Goal: Task Accomplishment & Management: Manage account settings

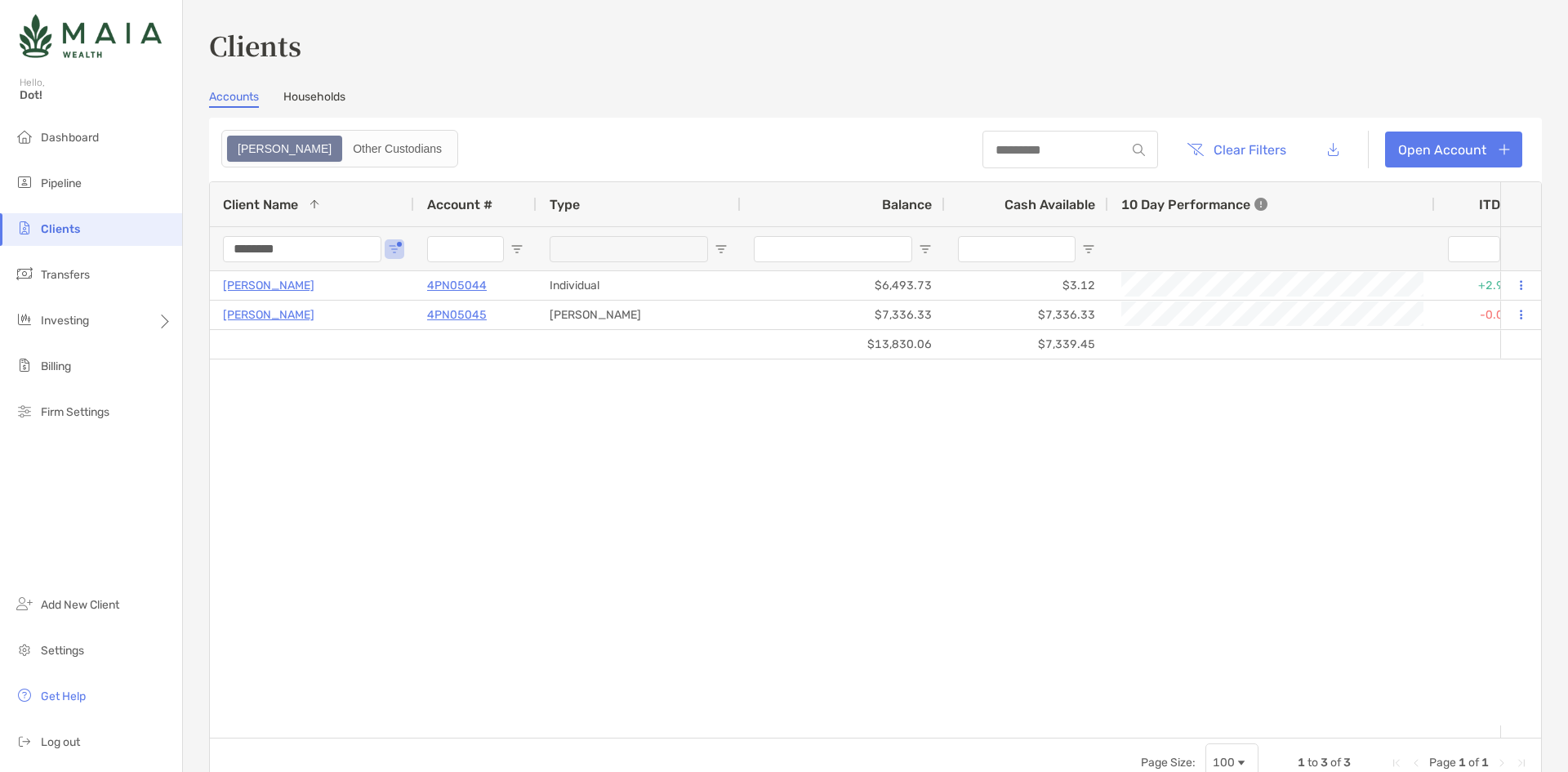
click at [267, 256] on input "********" at bounding box center [302, 249] width 158 height 26
click at [625, 154] on header "Clear Filters Open Account" at bounding box center [875, 148] width 1333 height 63
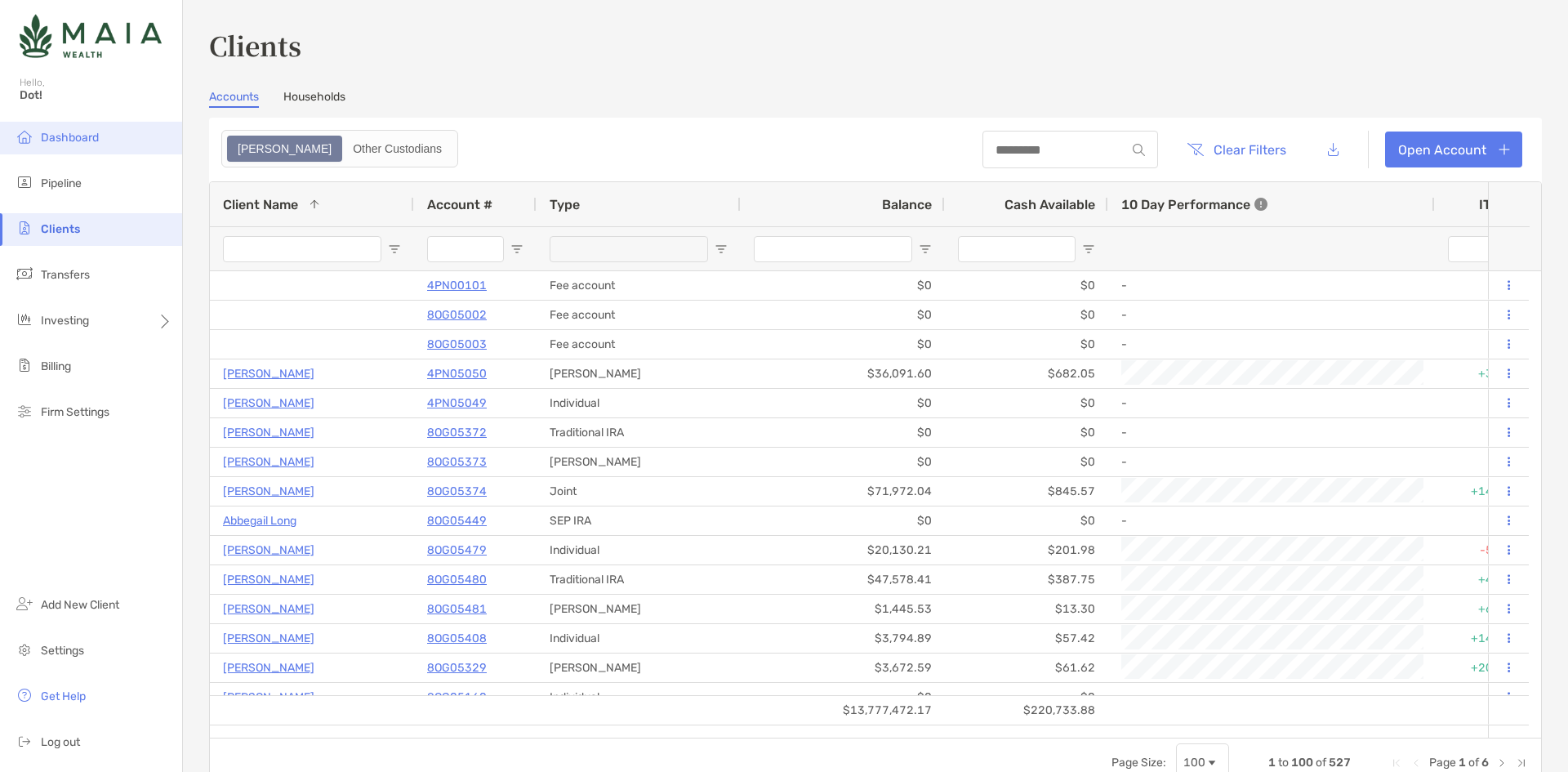
click at [95, 130] on li "Dashboard" at bounding box center [91, 138] width 182 height 33
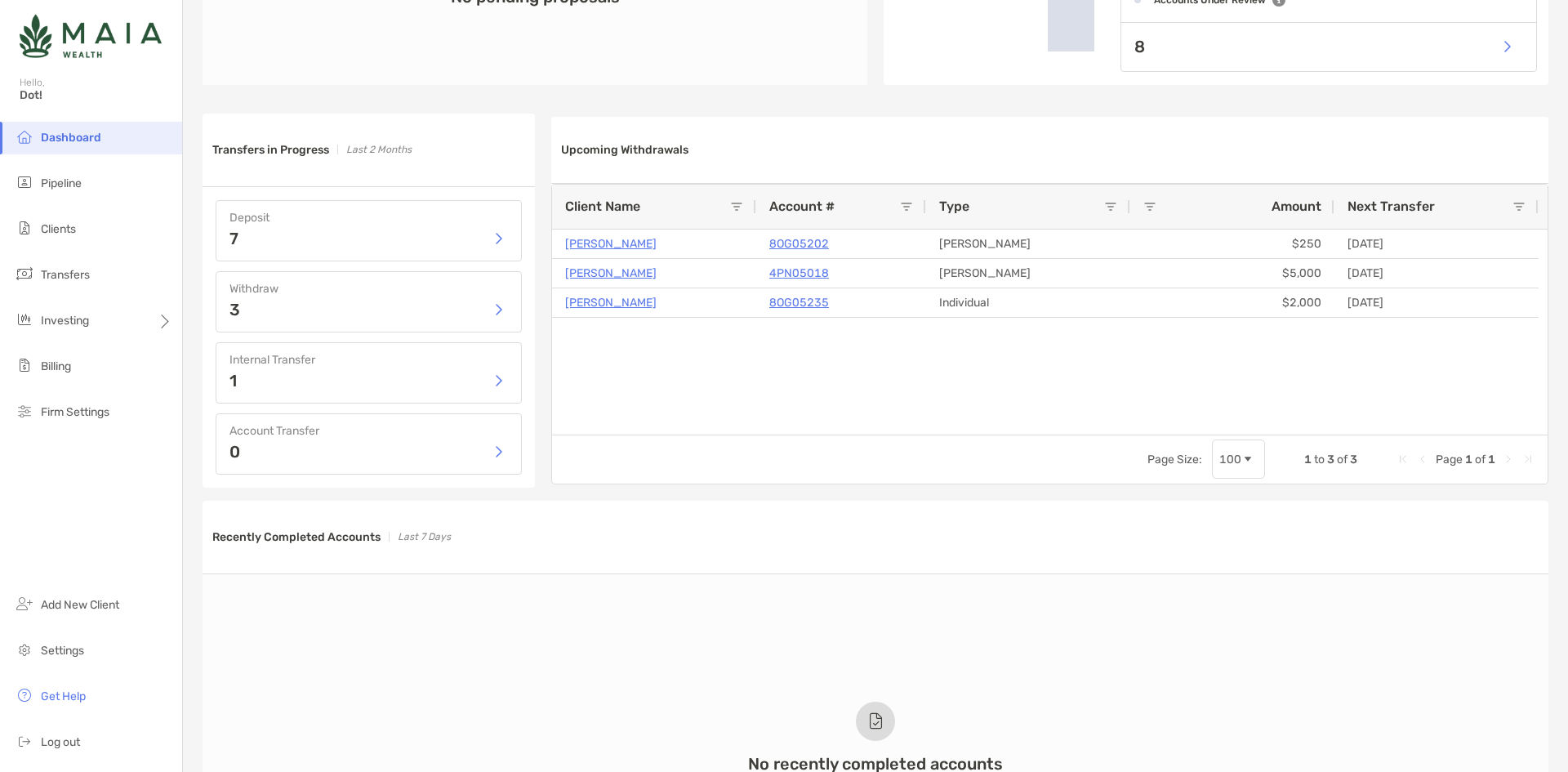
scroll to position [654, 0]
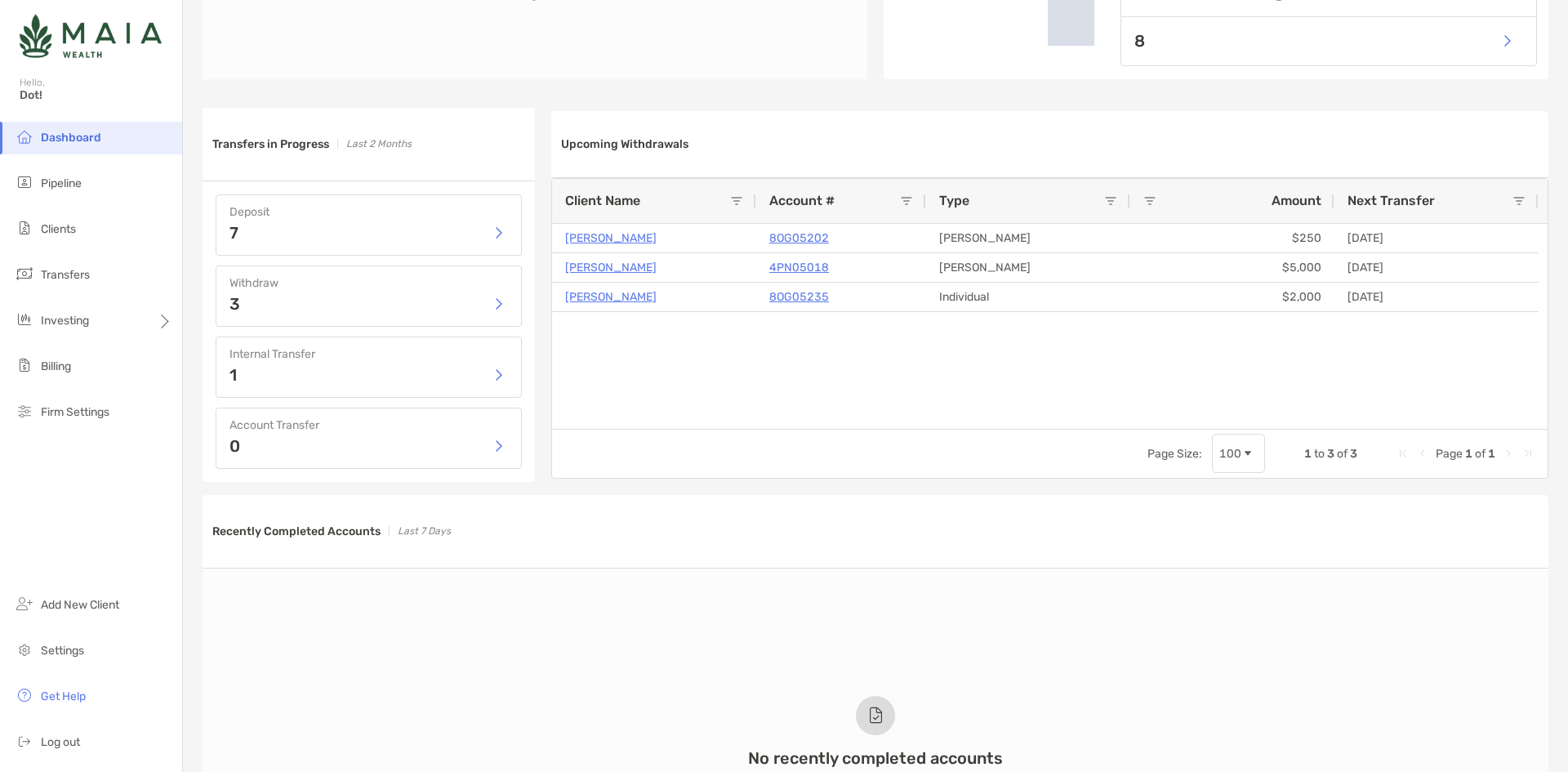
click at [303, 234] on div "7" at bounding box center [368, 233] width 279 height 24
click at [489, 232] on button "button" at bounding box center [498, 233] width 20 height 24
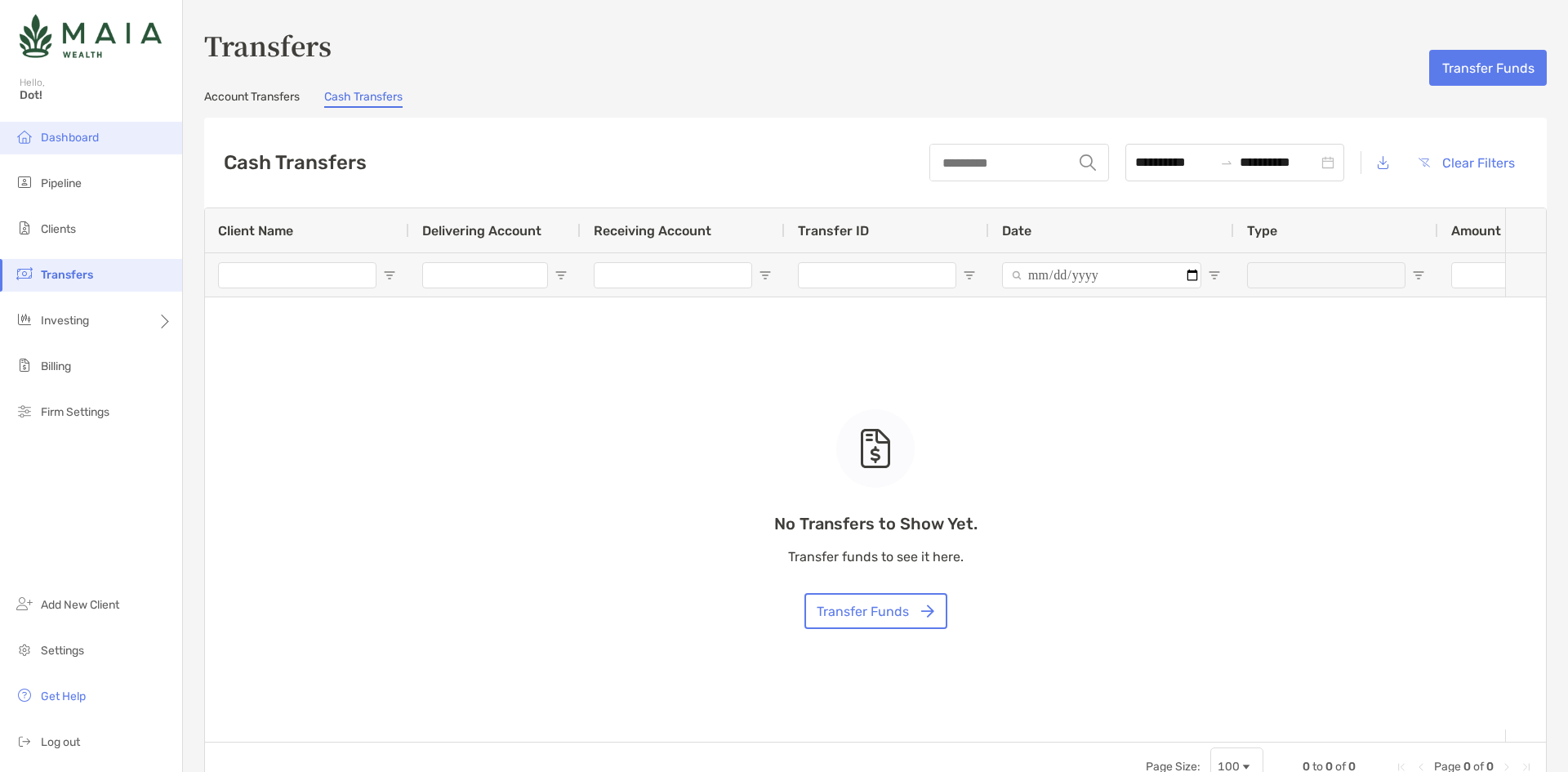
click at [89, 142] on span "Dashboard" at bounding box center [69, 138] width 58 height 14
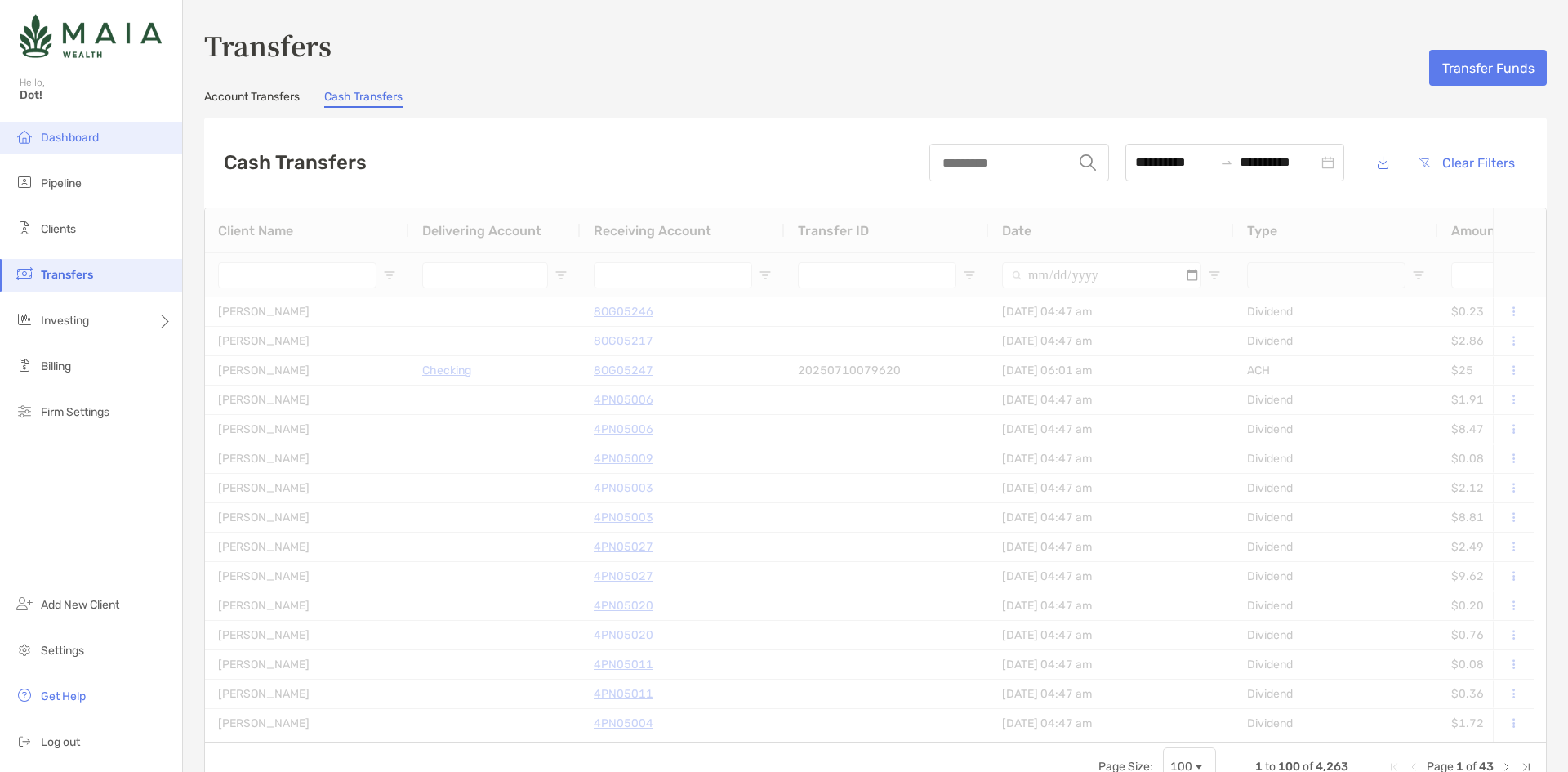
type input "**********"
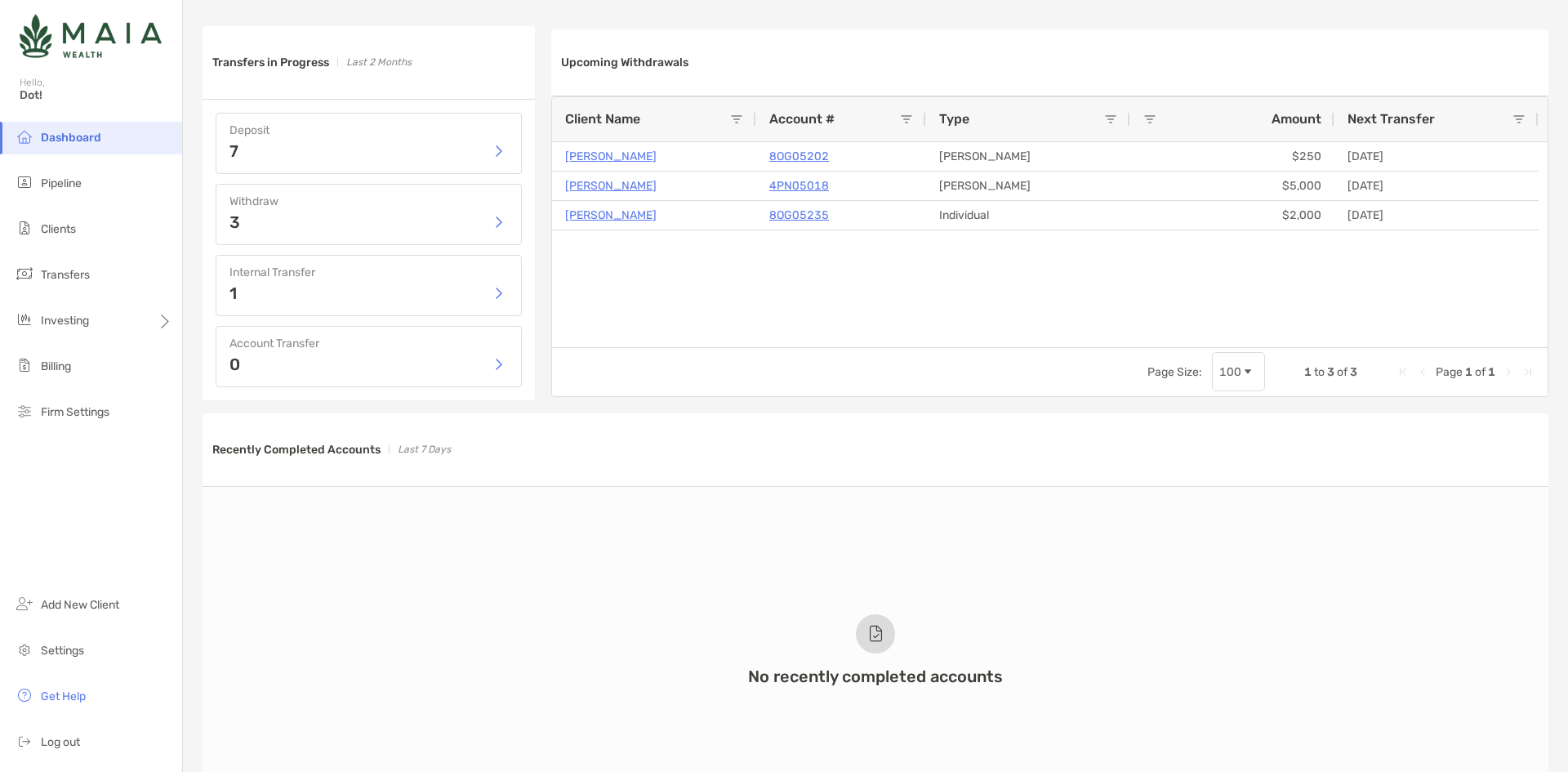
scroll to position [1049, 0]
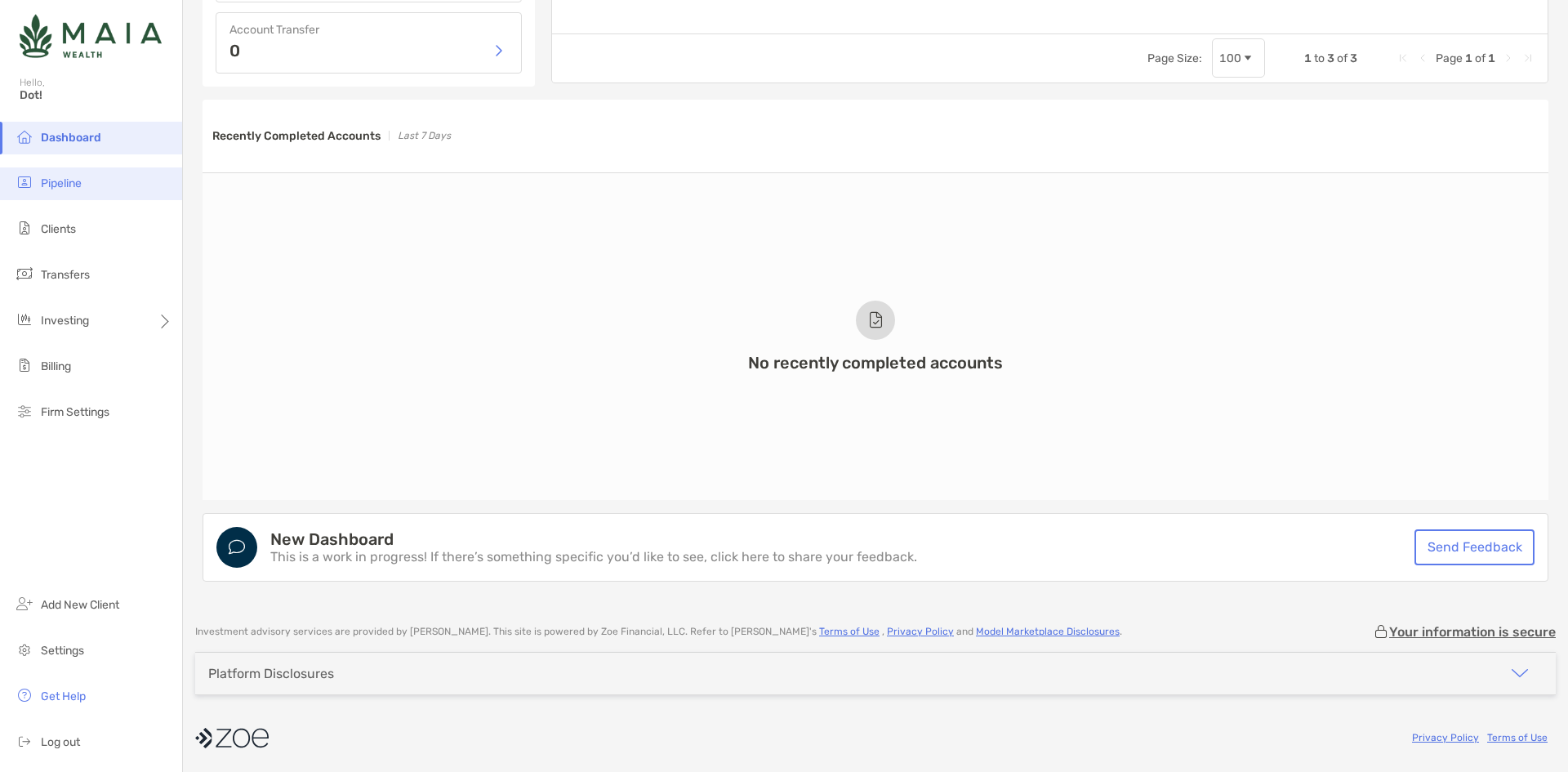
click at [104, 190] on li "Pipeline" at bounding box center [91, 184] width 182 height 33
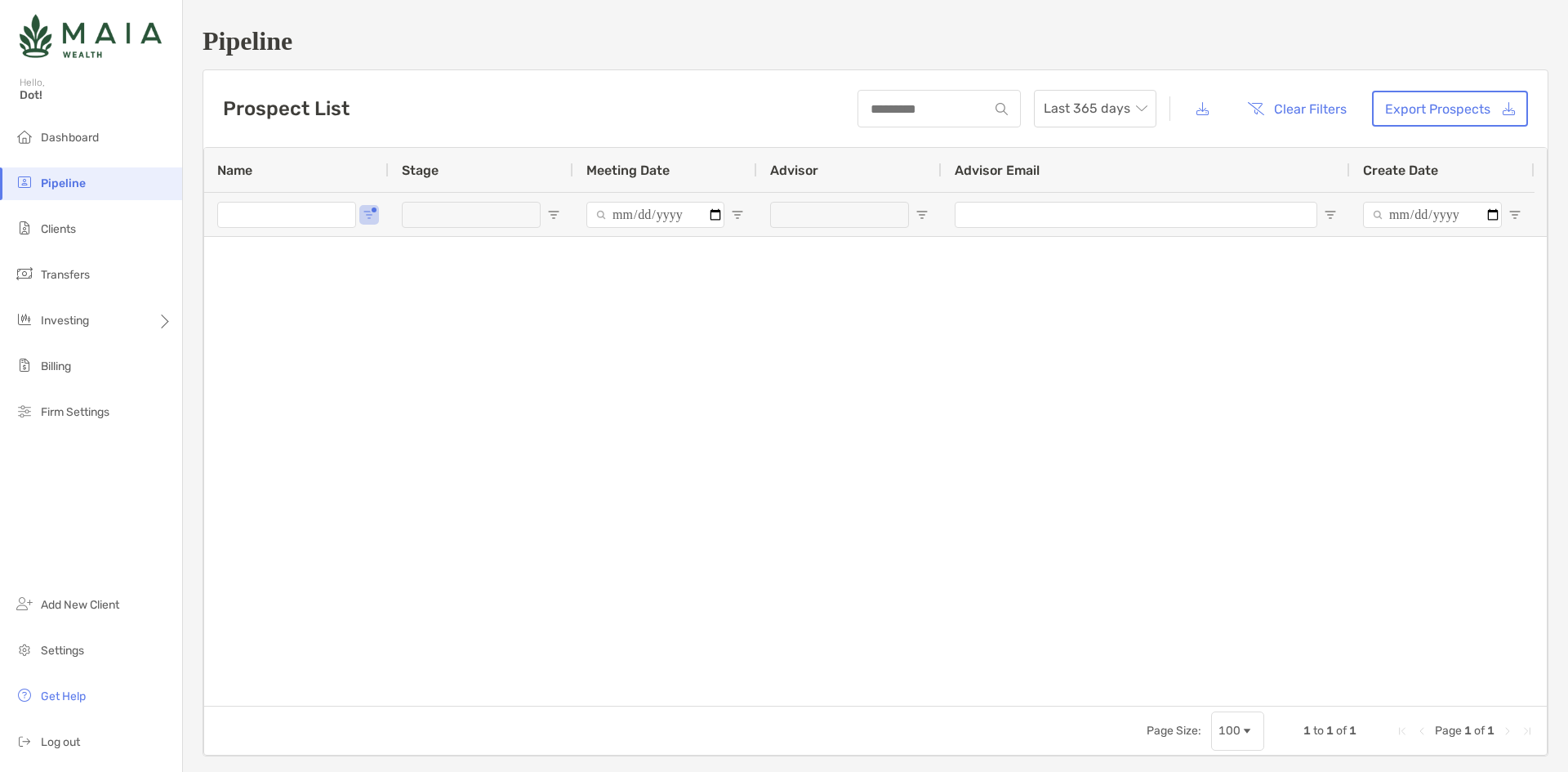
type input "********"
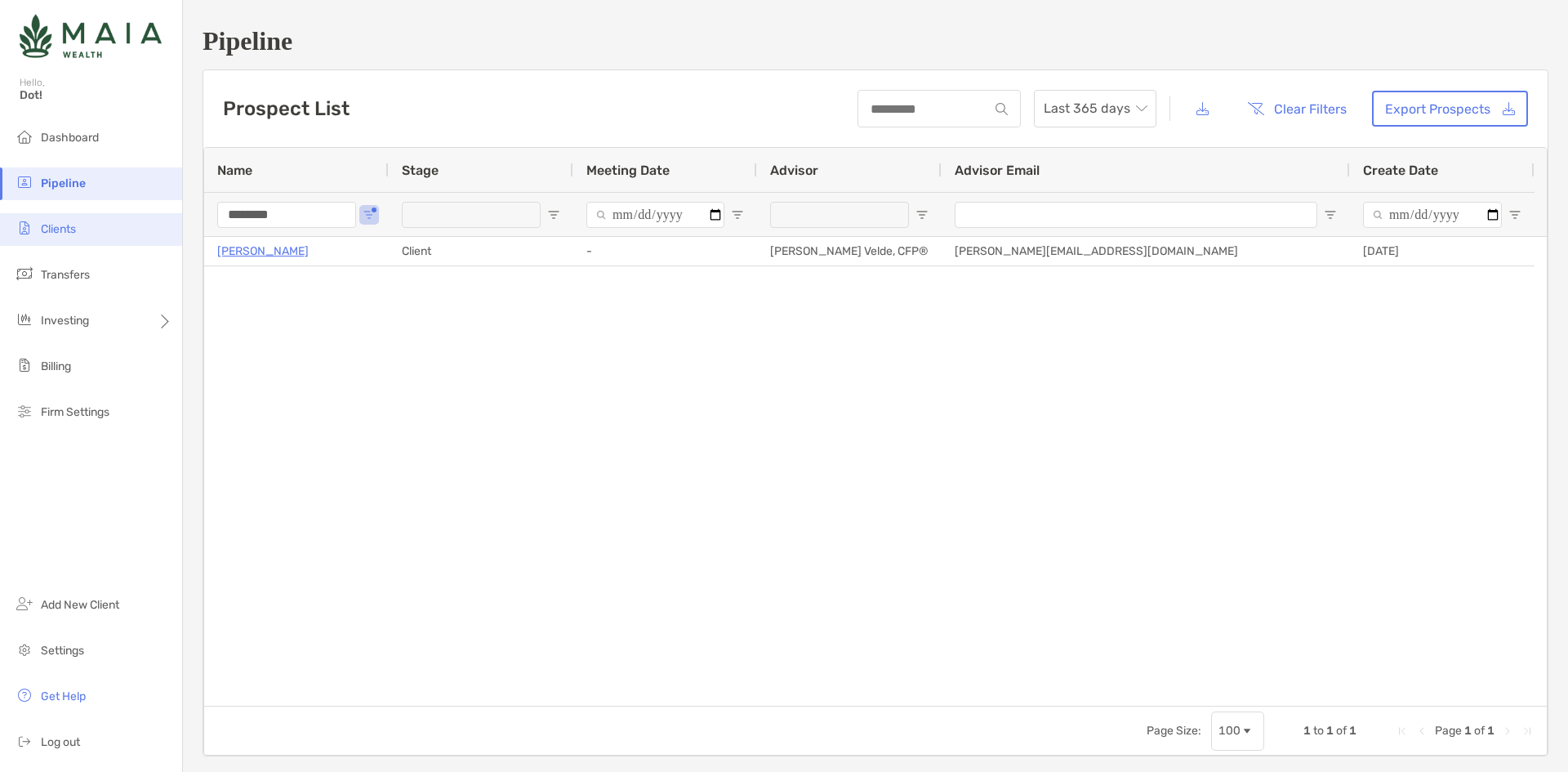
click at [99, 227] on li "Clients" at bounding box center [91, 230] width 182 height 33
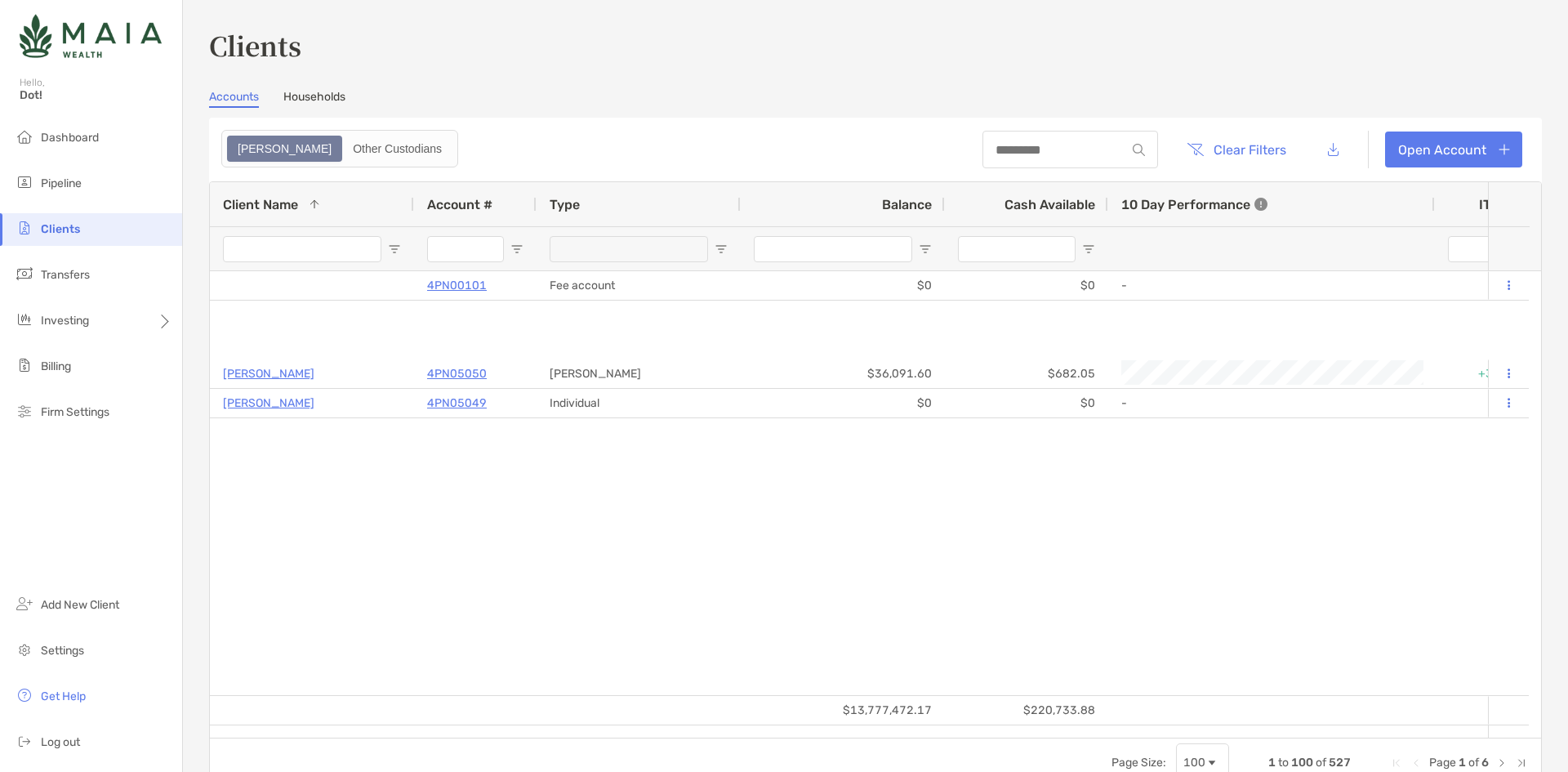
click at [327, 253] on input "Client Name Filter Input" at bounding box center [302, 249] width 158 height 26
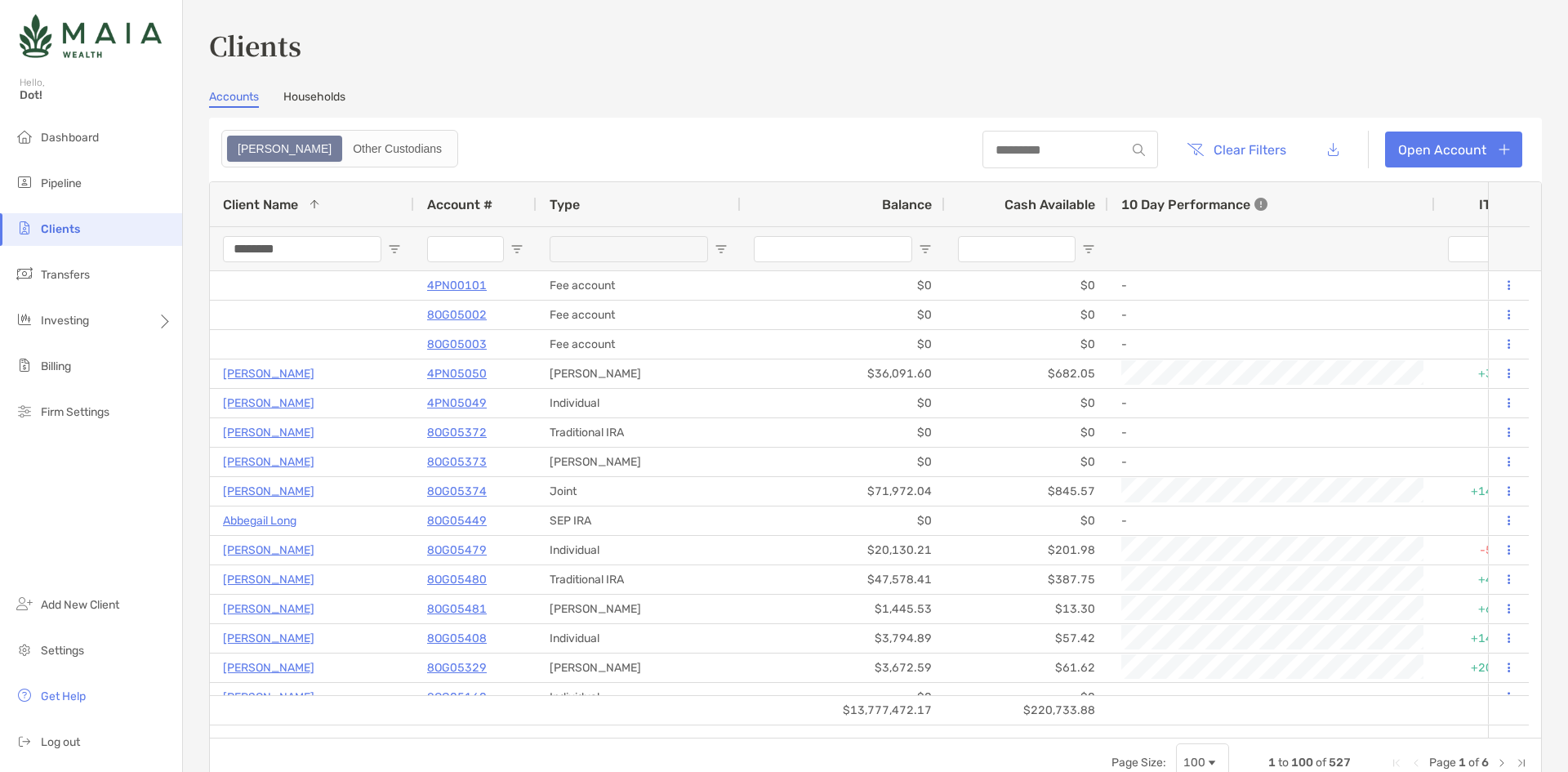
type input "********"
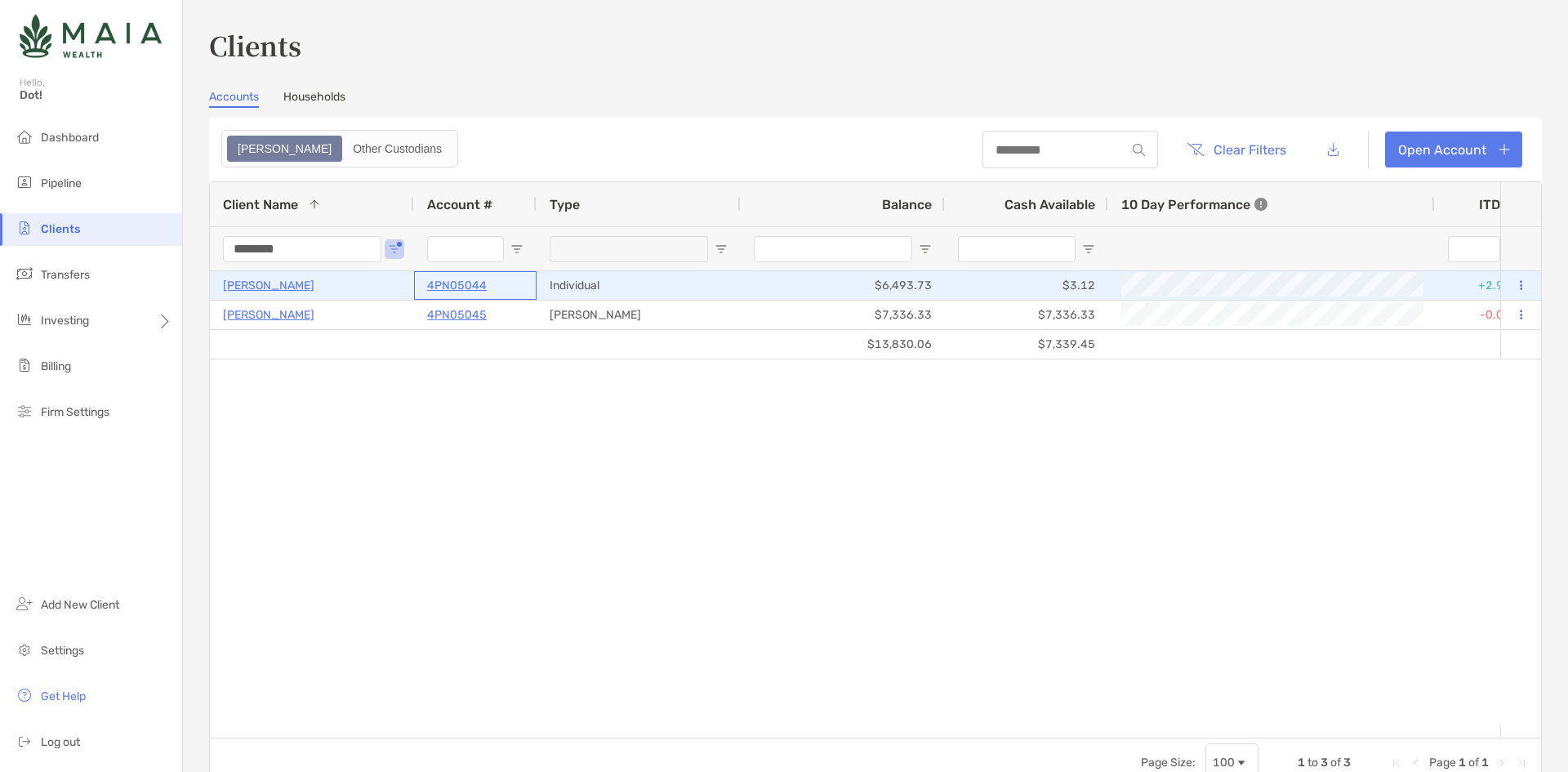
click at [445, 282] on p "4PN05044" at bounding box center [457, 286] width 60 height 21
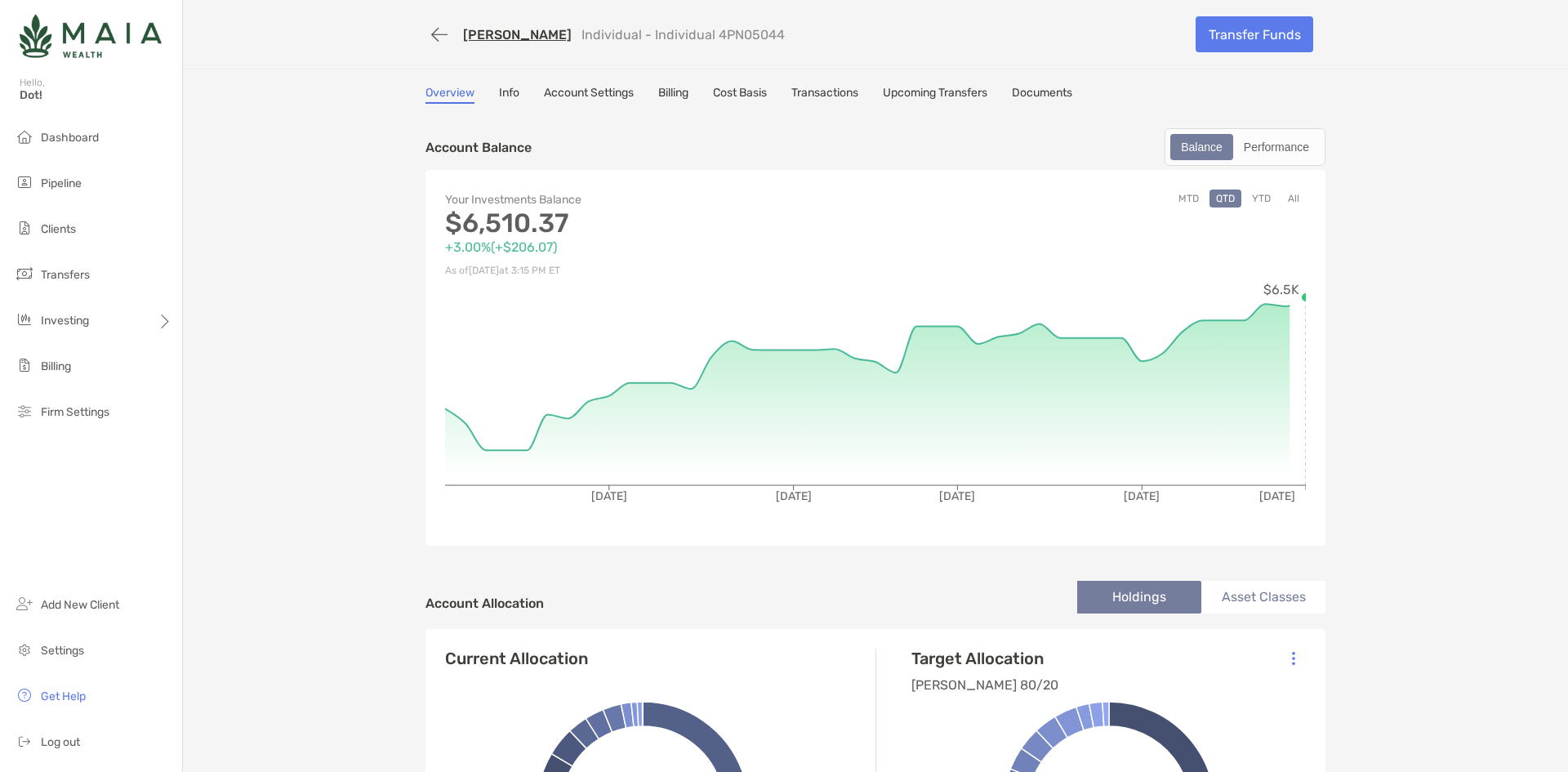
click at [514, 91] on link "Info" at bounding box center [510, 95] width 21 height 18
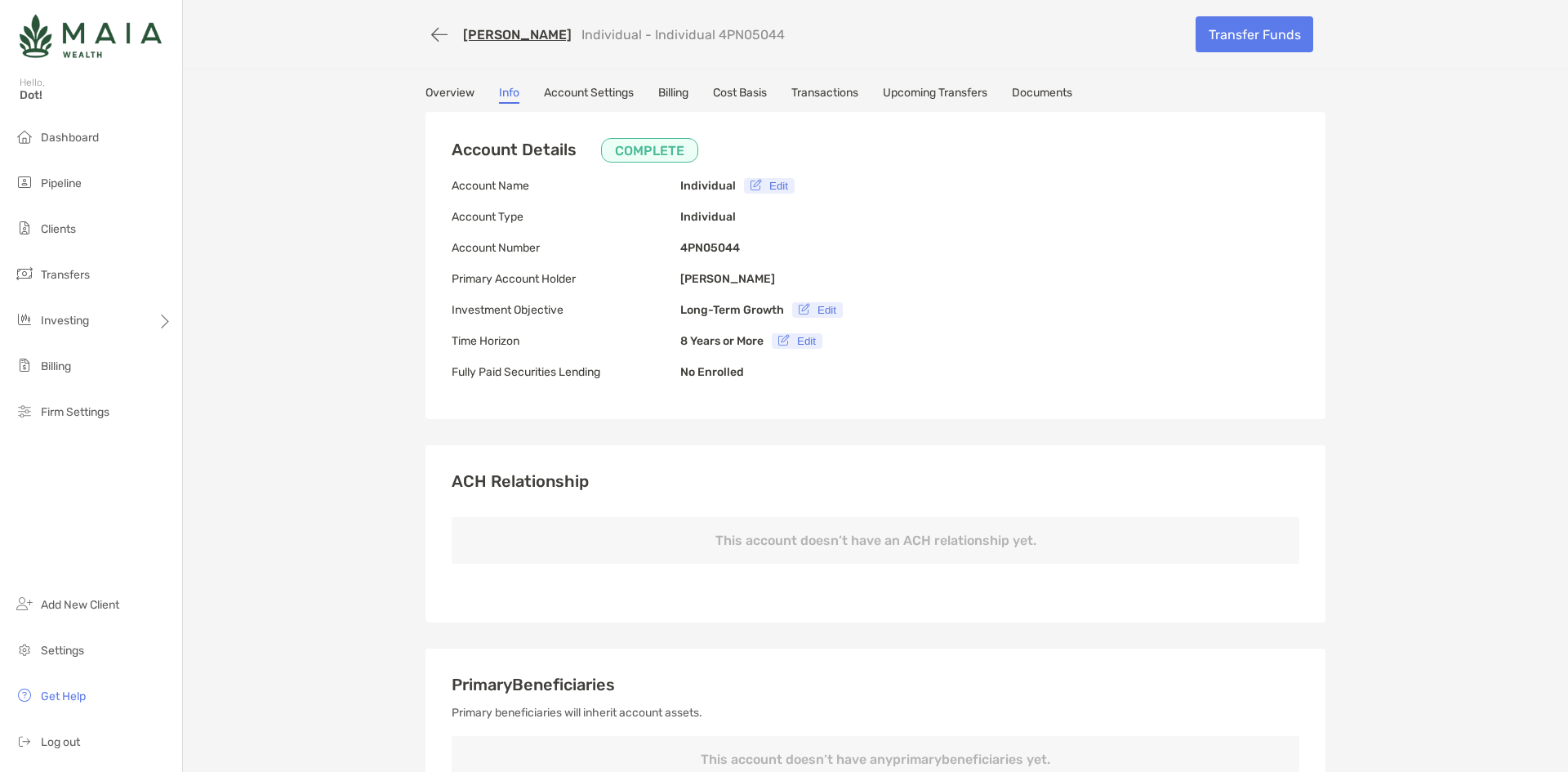
type input "**********"
click at [985, 89] on link "Upcoming Transfers" at bounding box center [935, 95] width 104 height 18
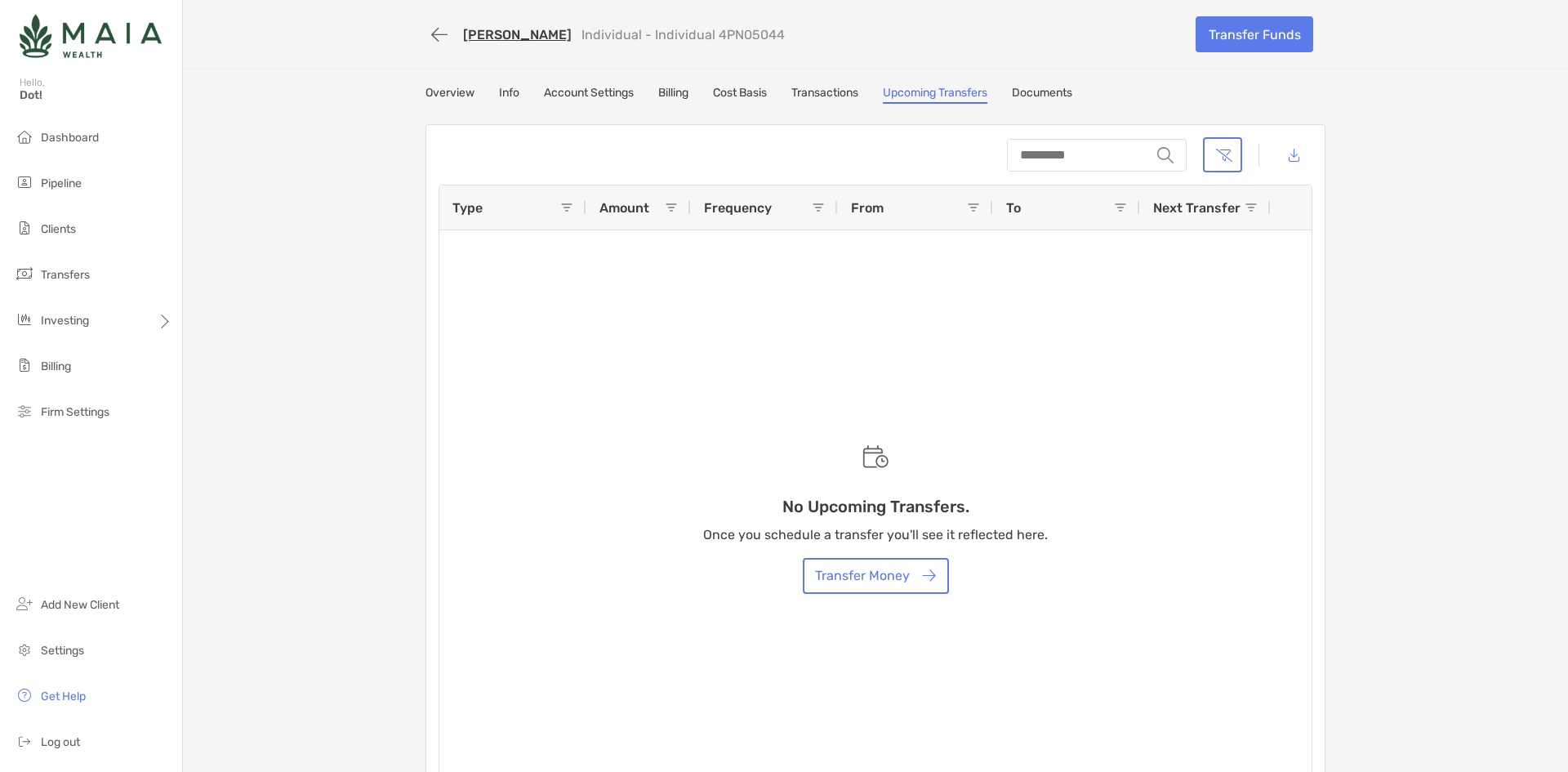
click at [733, 88] on link "Cost Basis" at bounding box center [740, 95] width 54 height 18
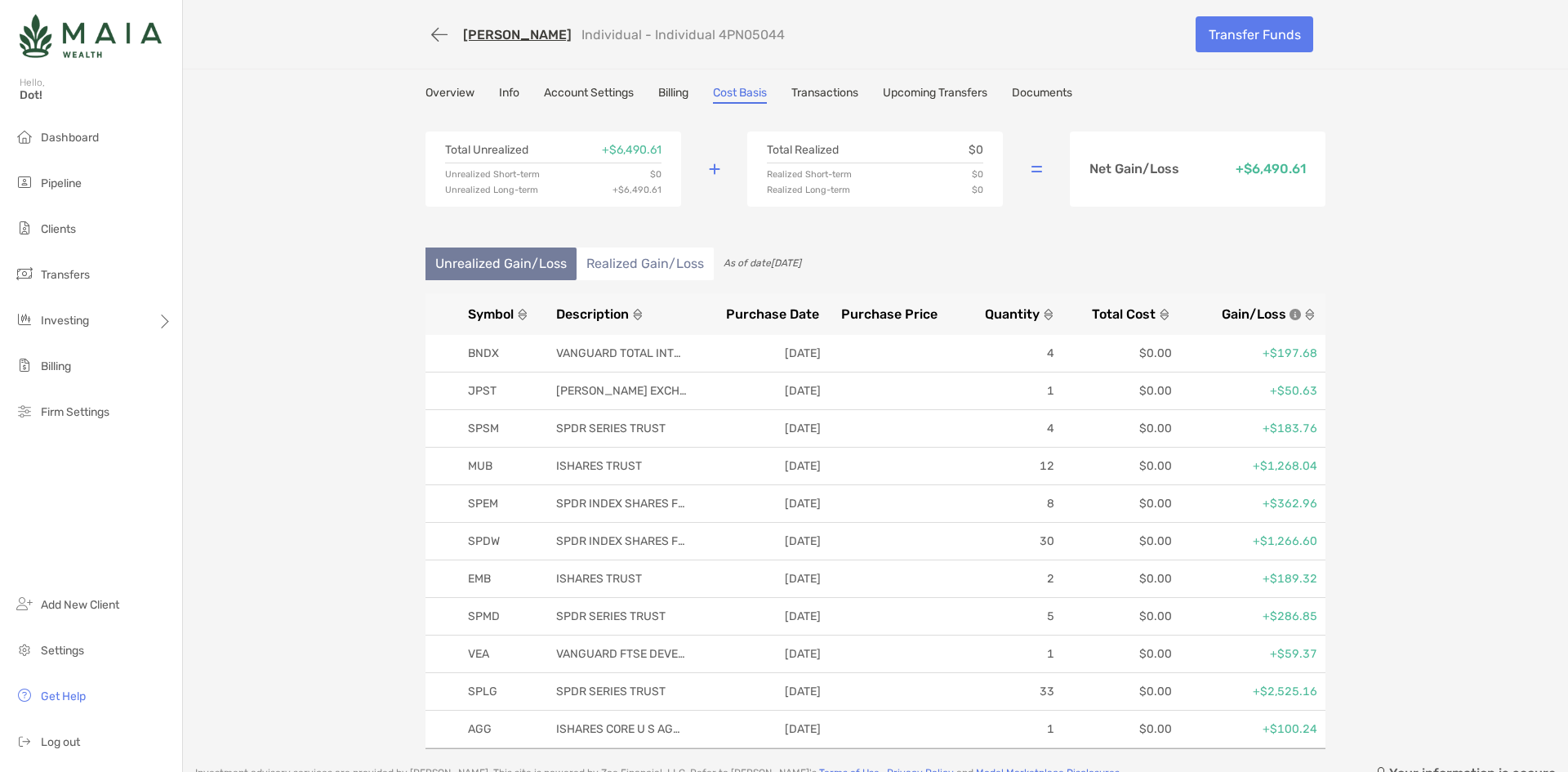
click at [674, 99] on link "Billing" at bounding box center [673, 95] width 30 height 18
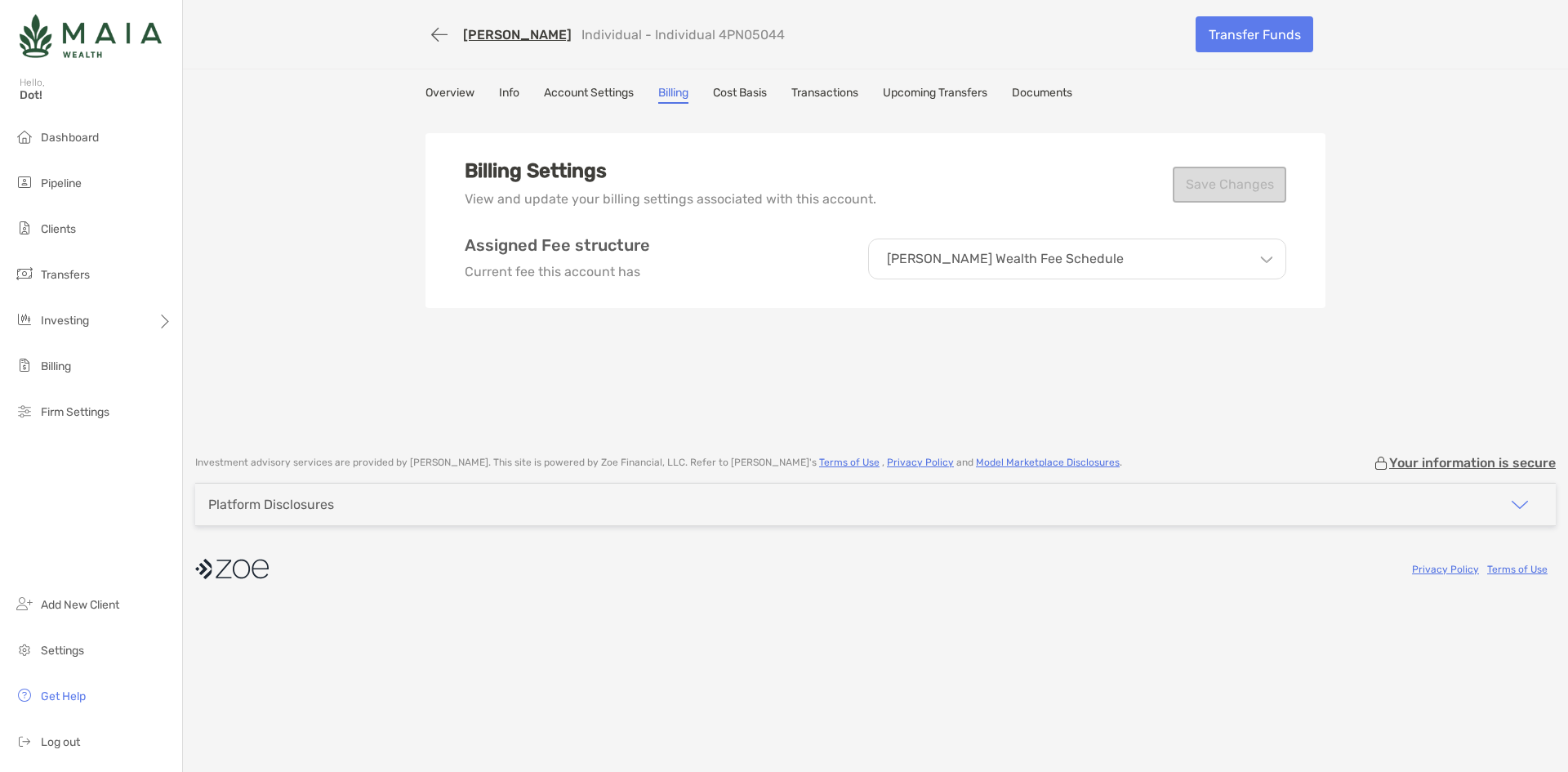
click at [616, 83] on div "[PERSON_NAME] Individual - Individual 4PN05044 Transfer Funds Overview Info Acc…" at bounding box center [875, 219] width 1385 height 439
click at [600, 96] on link "Account Settings" at bounding box center [589, 95] width 89 height 18
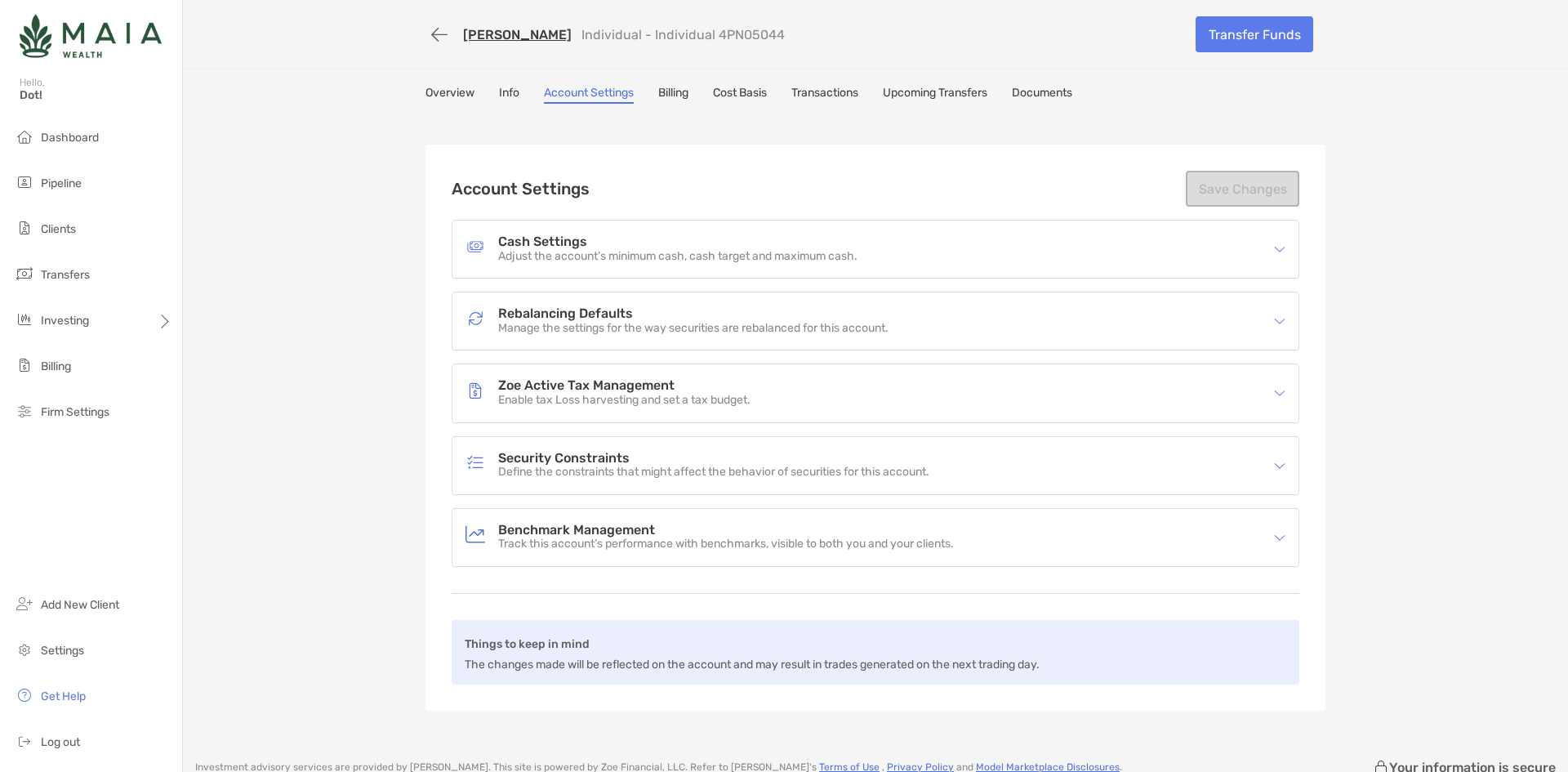
click at [651, 234] on div "Cash Settings Adjust the account’s minimum cash, cash target and maximum cash." at bounding box center [865, 248] width 799 height 37
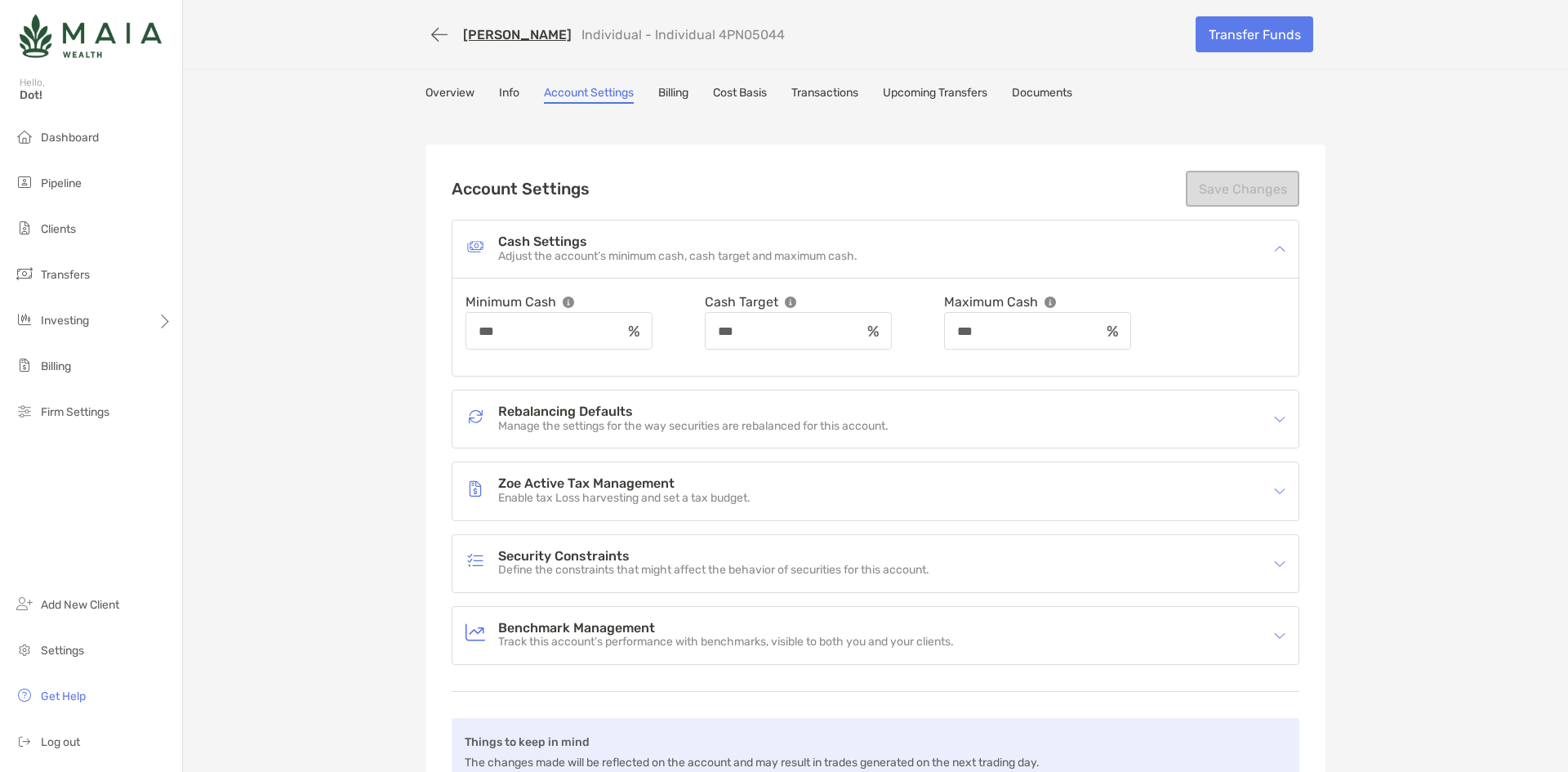
click at [651, 234] on div "Cash Settings Adjust the account’s minimum cash, cash target and maximum cash." at bounding box center [865, 248] width 799 height 37
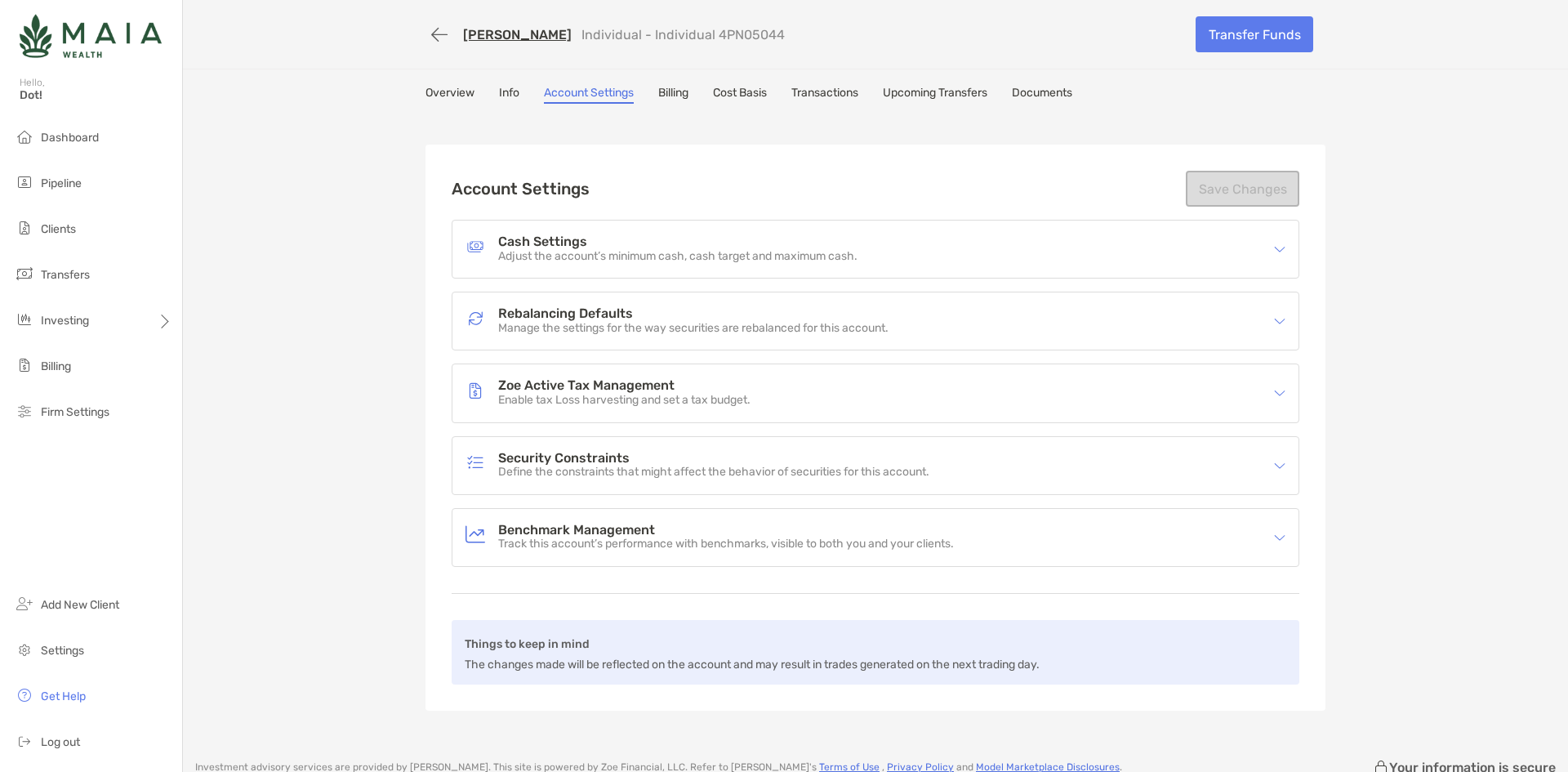
click at [651, 234] on div "Cash Settings Adjust the account’s minimum cash, cash target and maximum cash." at bounding box center [865, 248] width 799 height 37
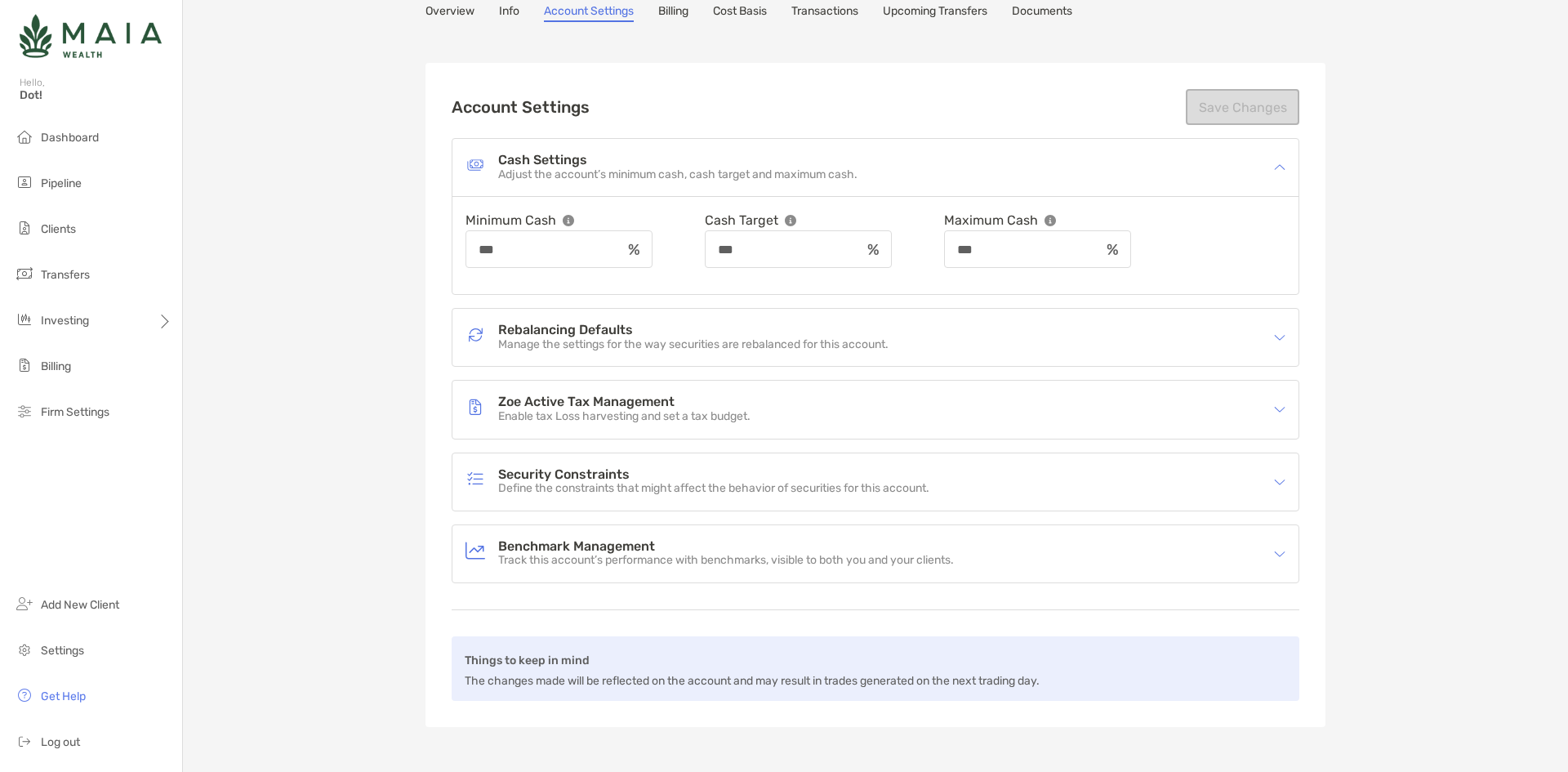
scroll to position [163, 0]
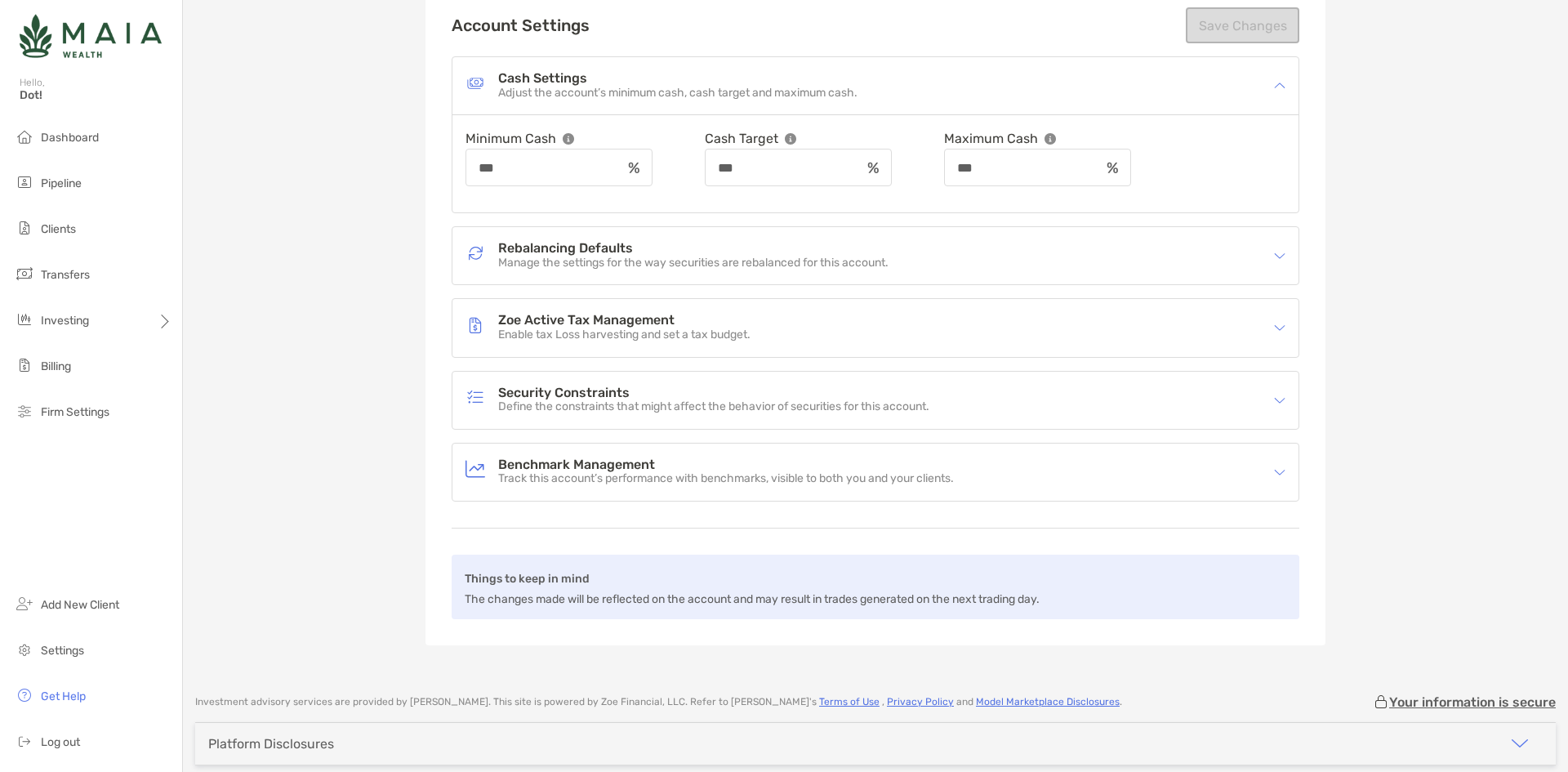
click at [669, 412] on p "Define the constraints that might affect the behavior of securities for this ac…" at bounding box center [714, 407] width 432 height 14
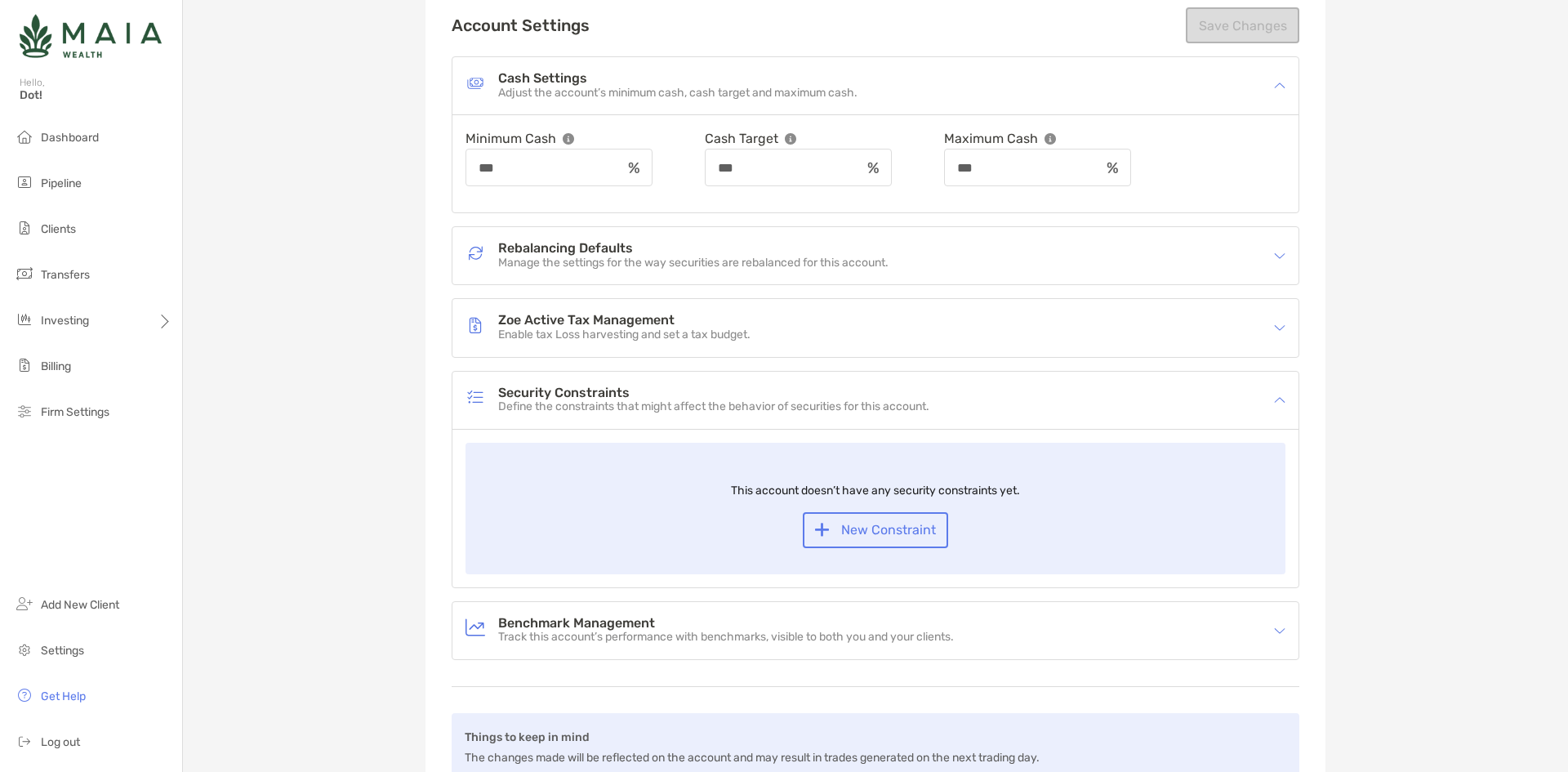
click at [669, 412] on p "Define the constraints that might affect the behavior of securities for this ac…" at bounding box center [714, 407] width 432 height 14
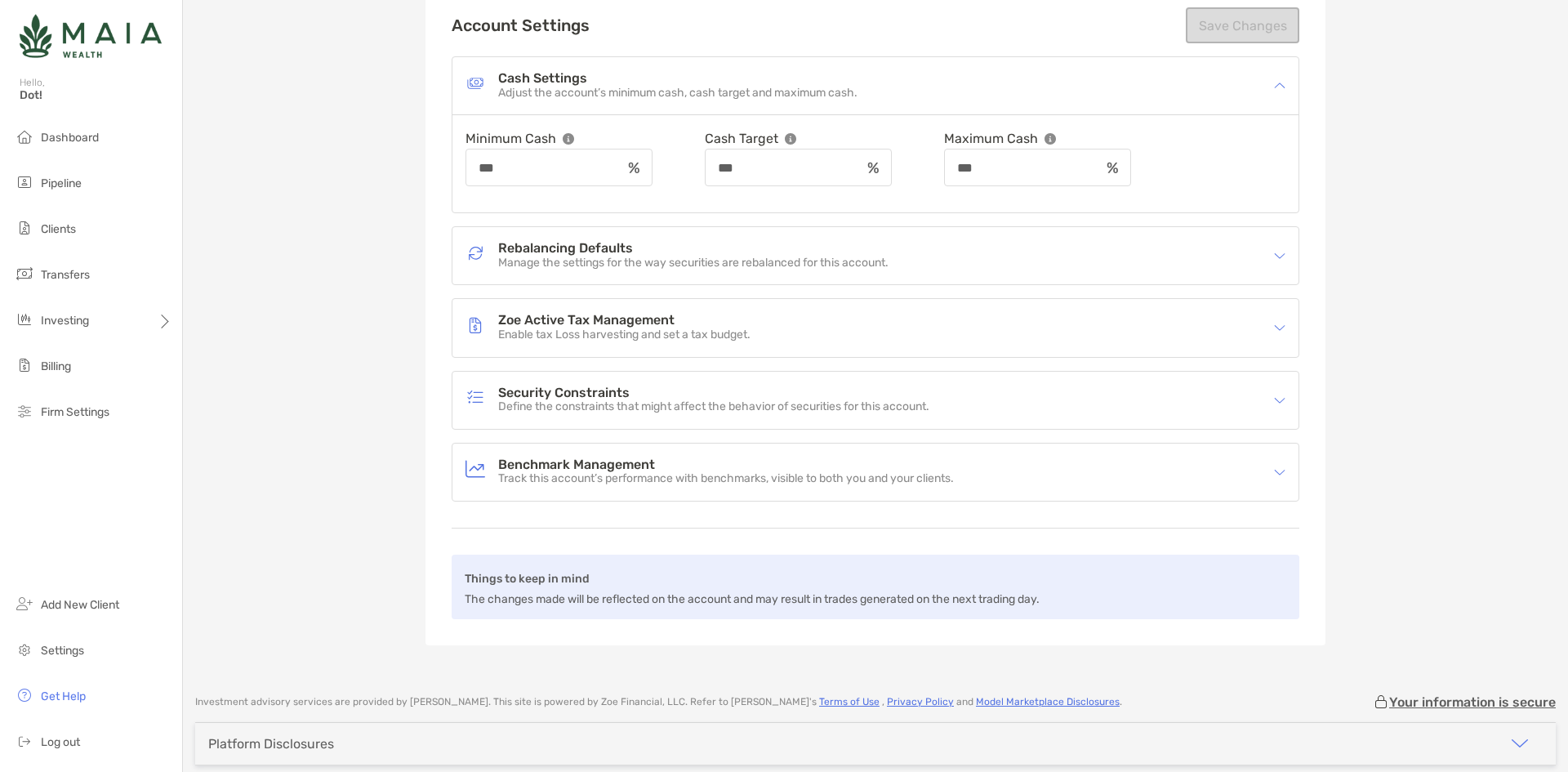
click at [656, 485] on p "Track this account’s performance with benchmarks, visible to both you and your …" at bounding box center [726, 479] width 456 height 14
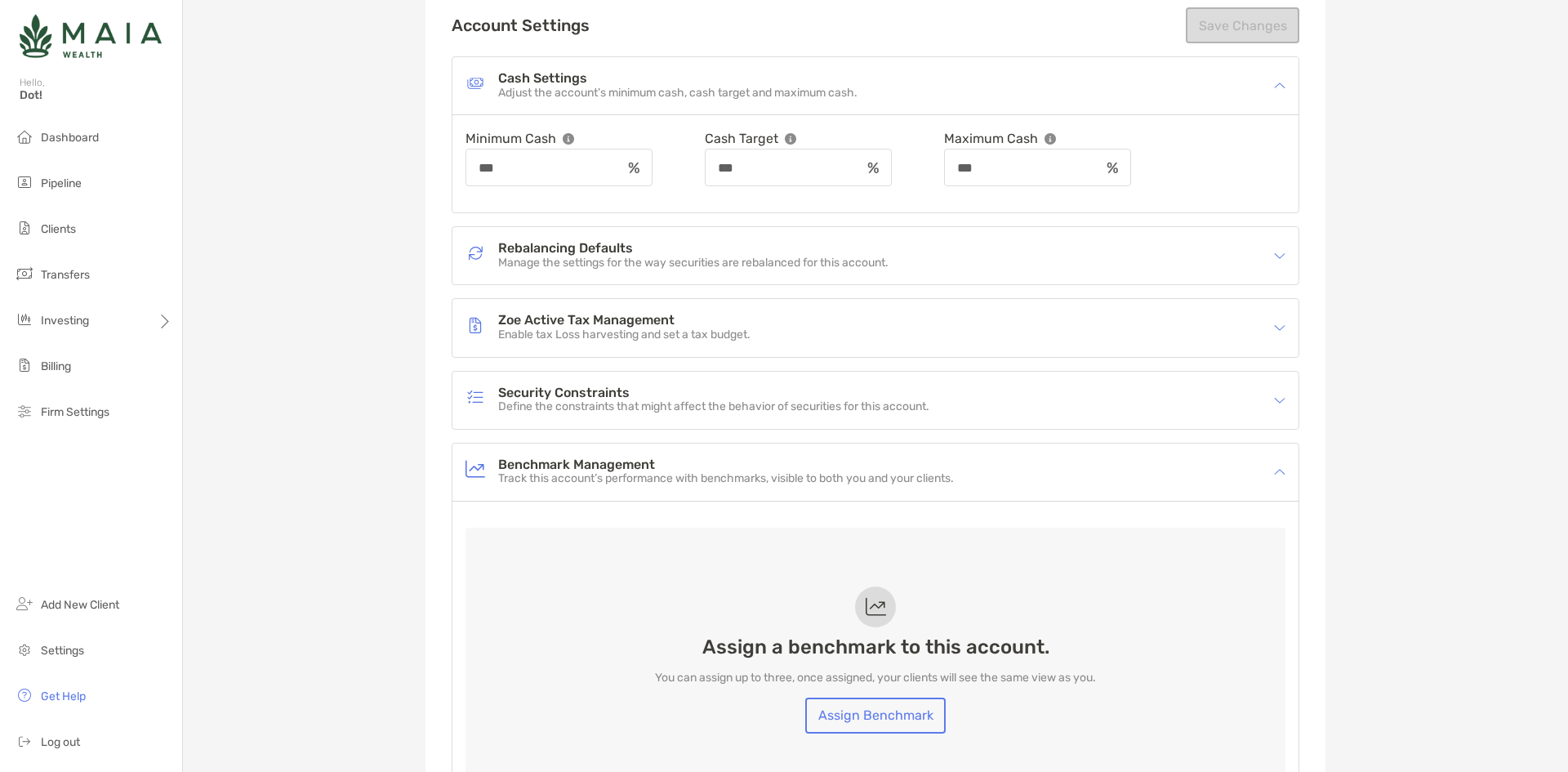
click at [654, 484] on p "Track this account’s performance with benchmarks, visible to both you and your …" at bounding box center [726, 479] width 456 height 14
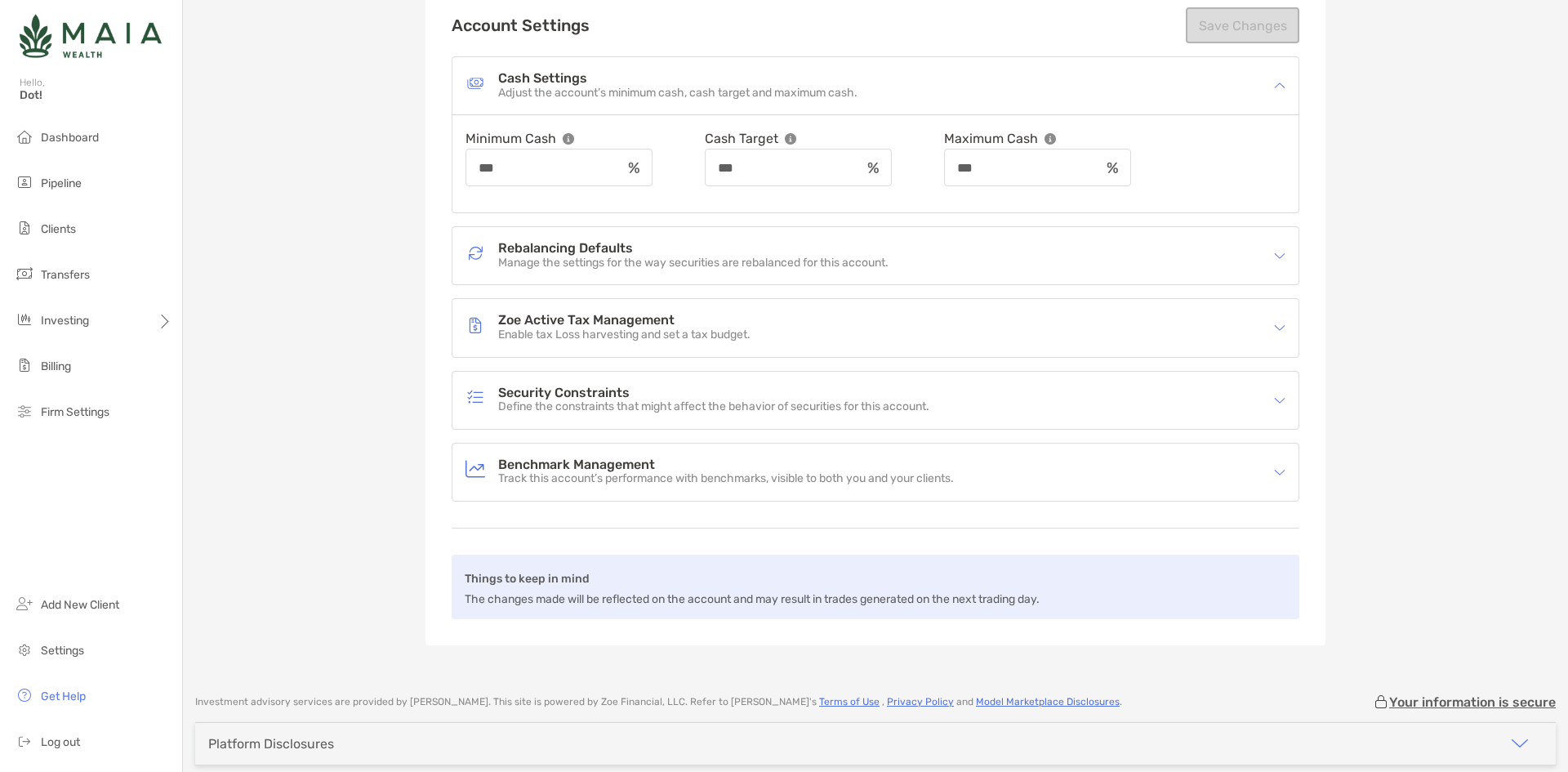
click at [682, 346] on div "Zoe Active Tax Management Enable tax Loss harvesting and set a tax budget." at bounding box center [875, 327] width 847 height 57
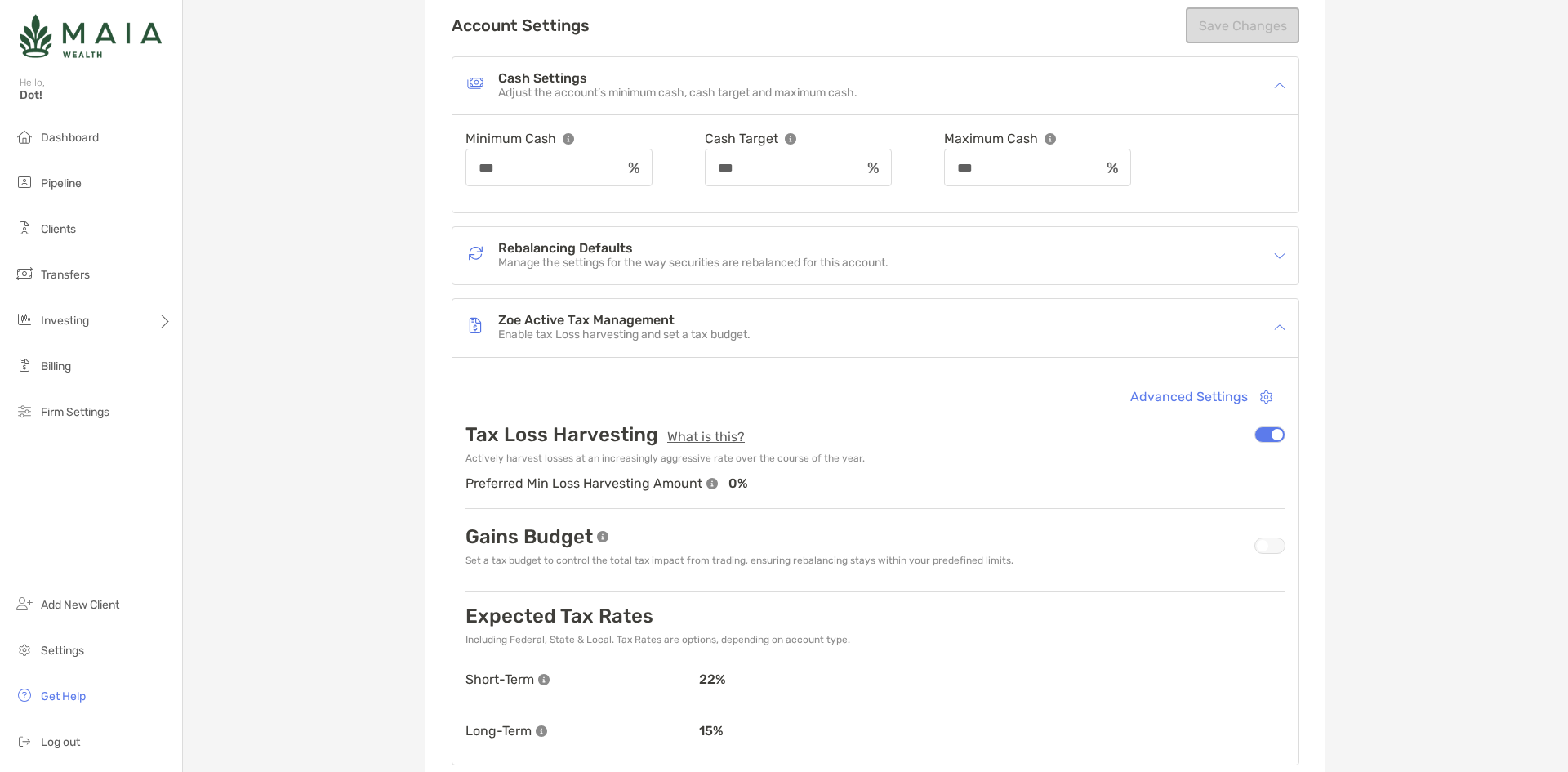
click at [682, 346] on div "Zoe Active Tax Management Enable tax Loss harvesting and set a tax budget." at bounding box center [865, 327] width 799 height 37
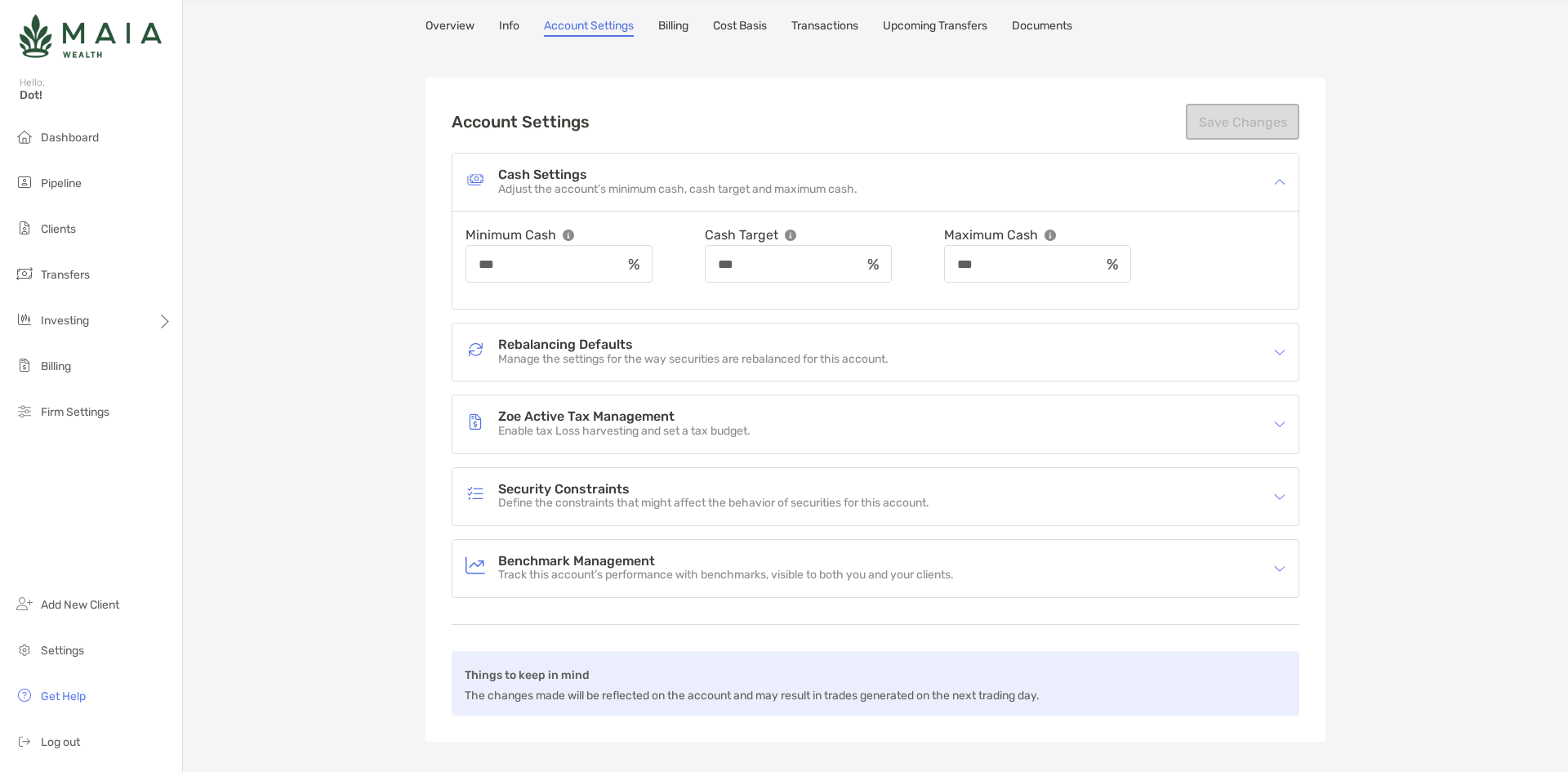
scroll to position [0, 0]
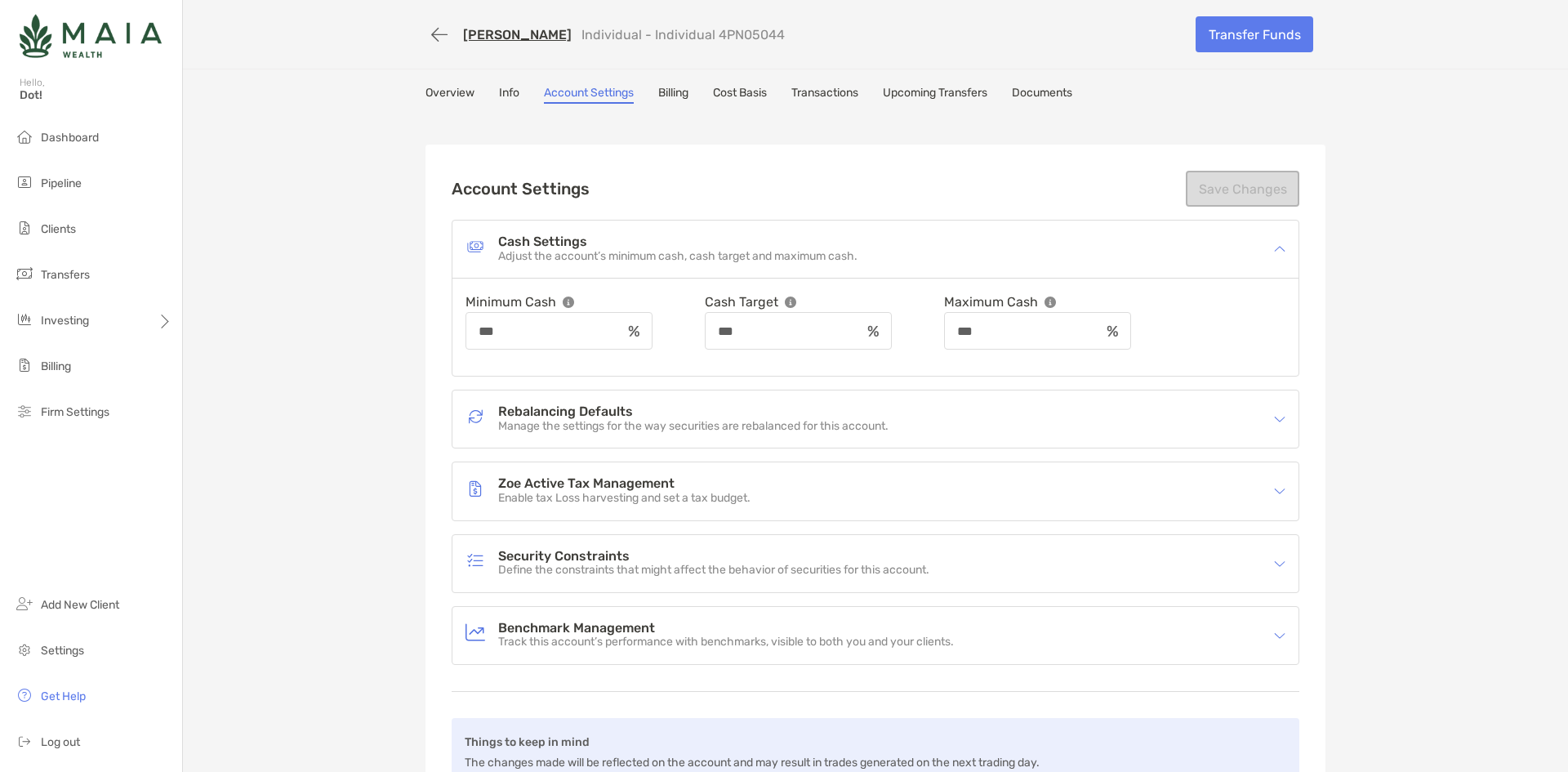
click at [631, 259] on p "Adjust the account’s minimum cash, cash target and maximum cash." at bounding box center [678, 257] width 359 height 14
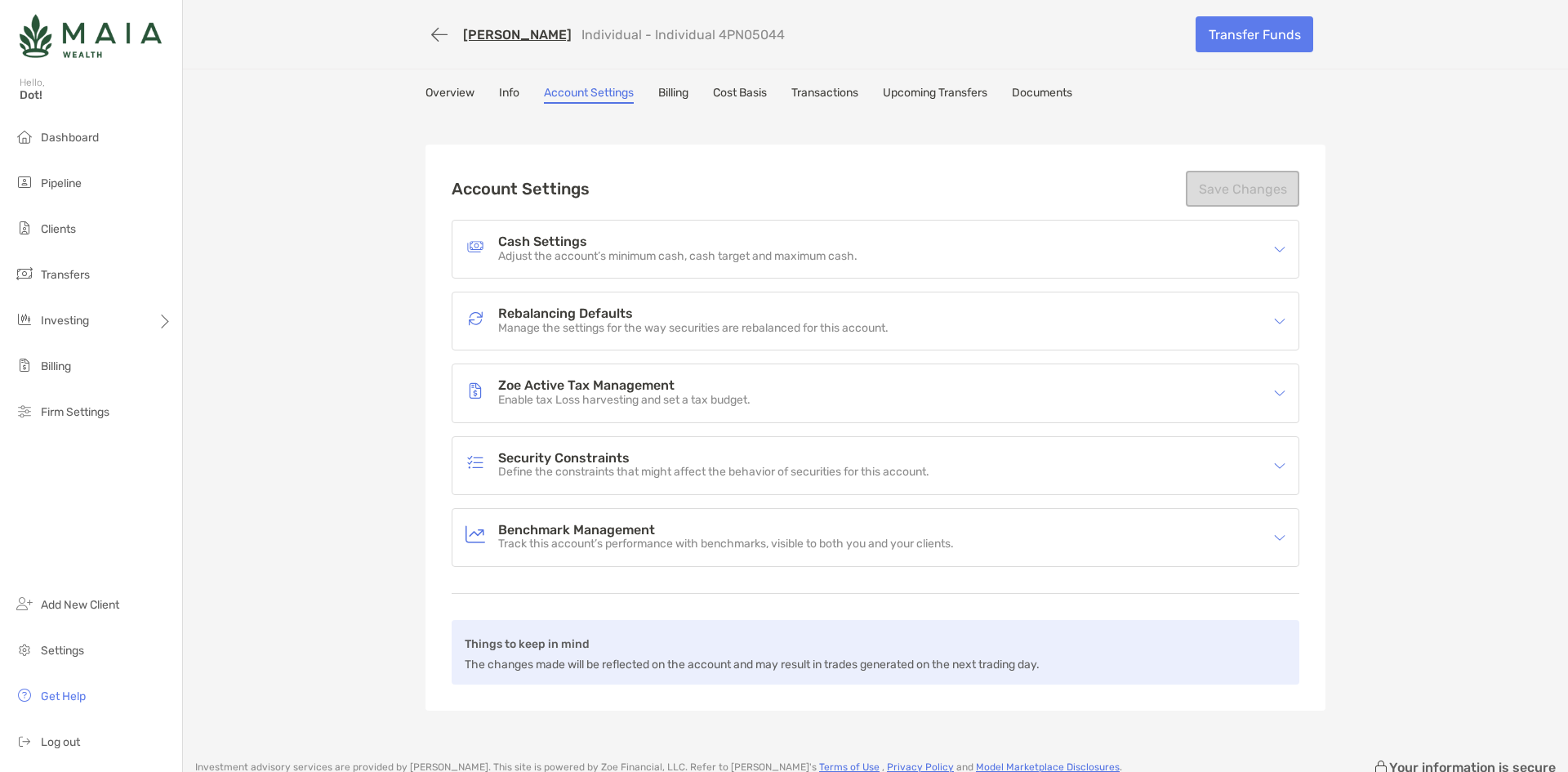
click at [503, 96] on link "Info" at bounding box center [510, 95] width 21 height 18
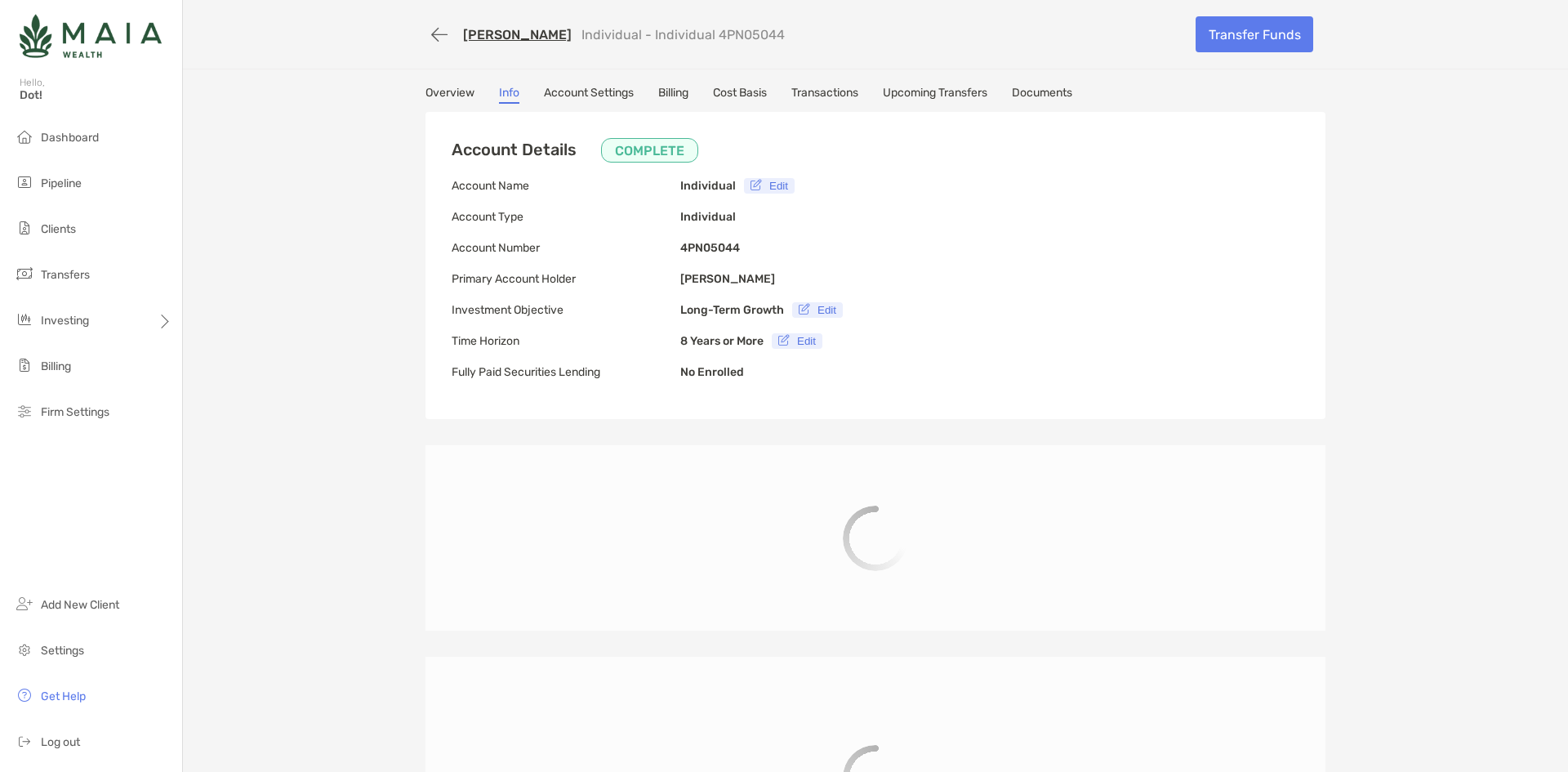
type input "**********"
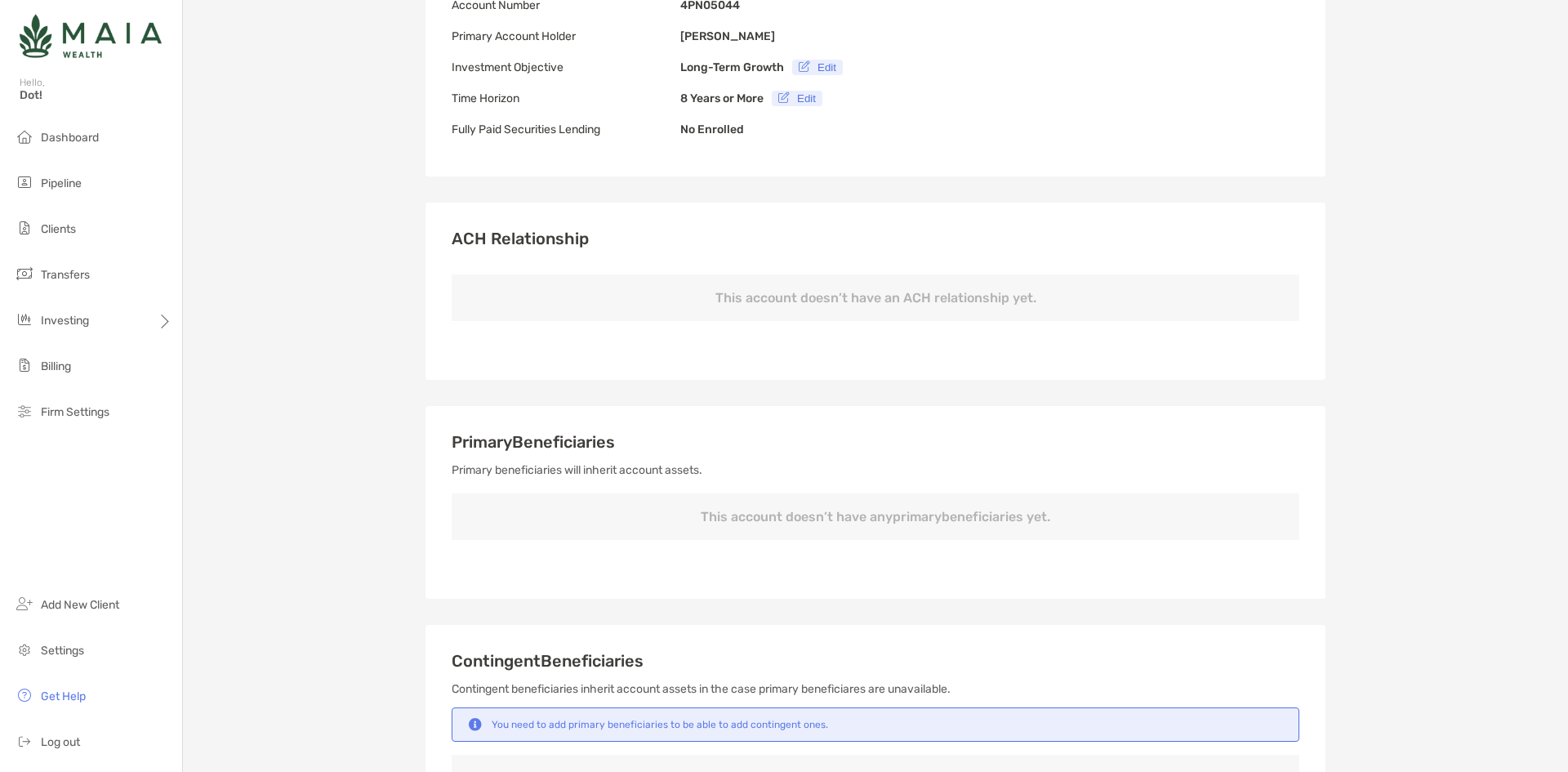
scroll to position [245, 0]
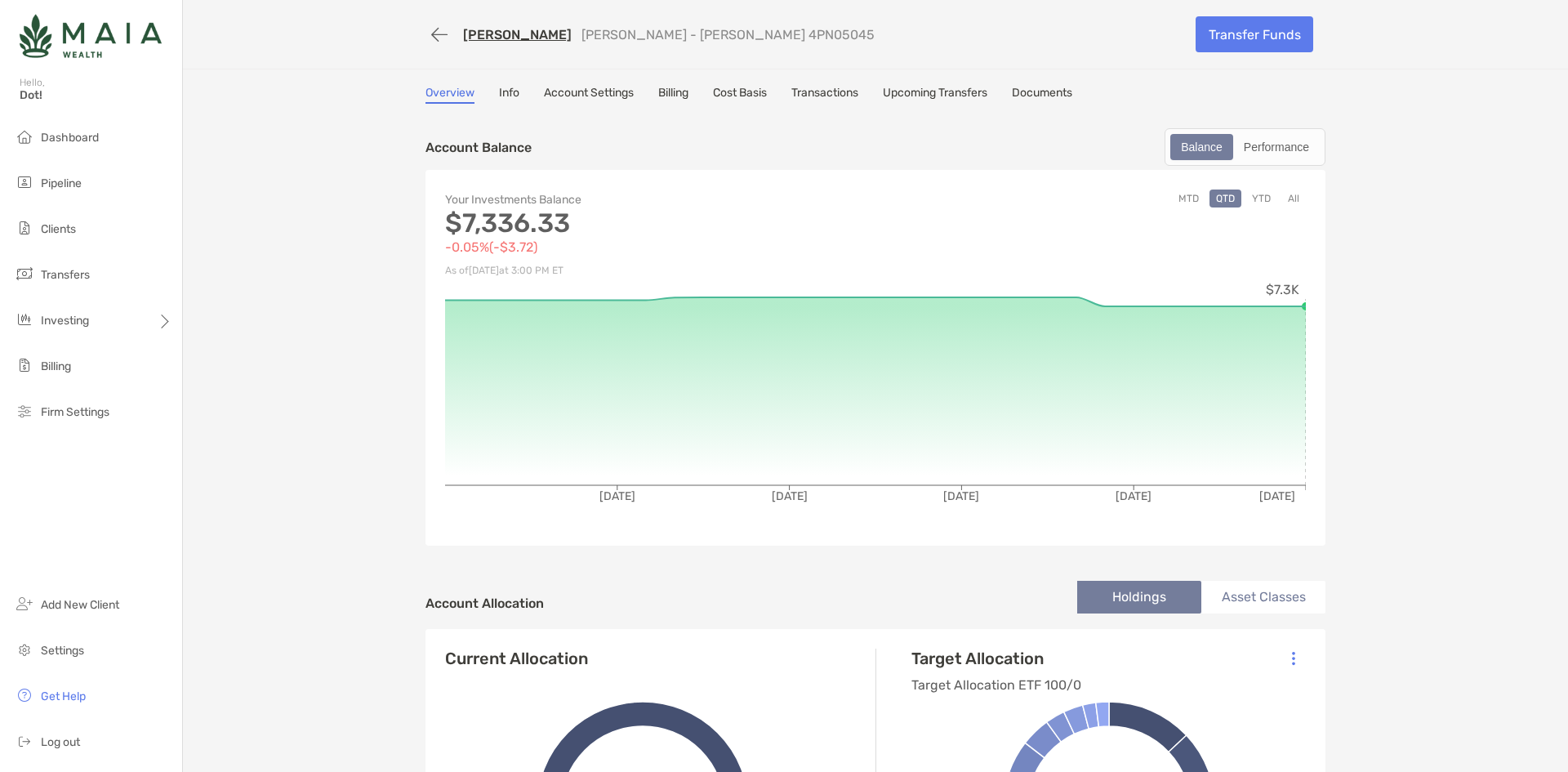
click at [502, 91] on link "Info" at bounding box center [510, 95] width 21 height 18
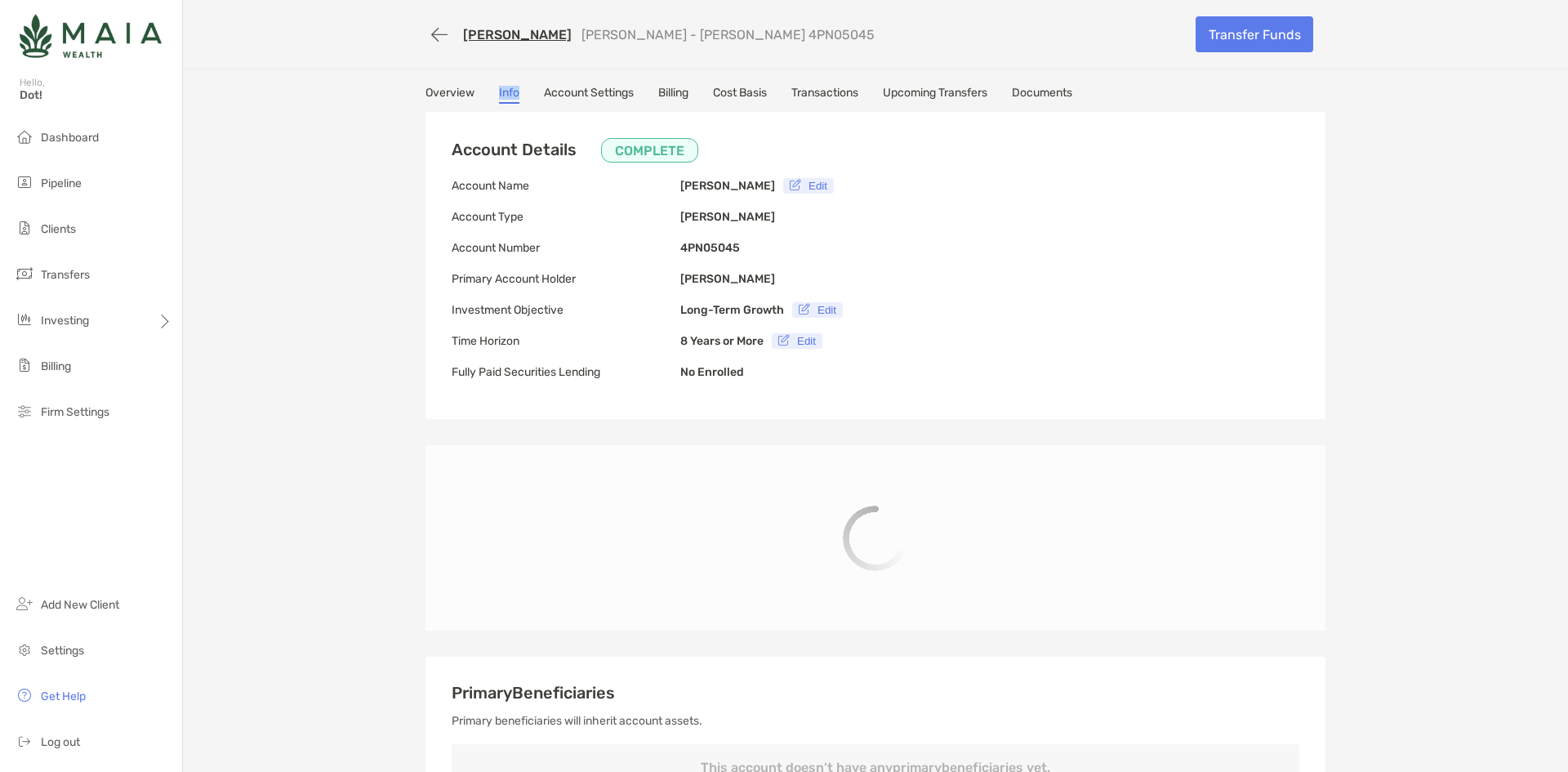
type input "**********"
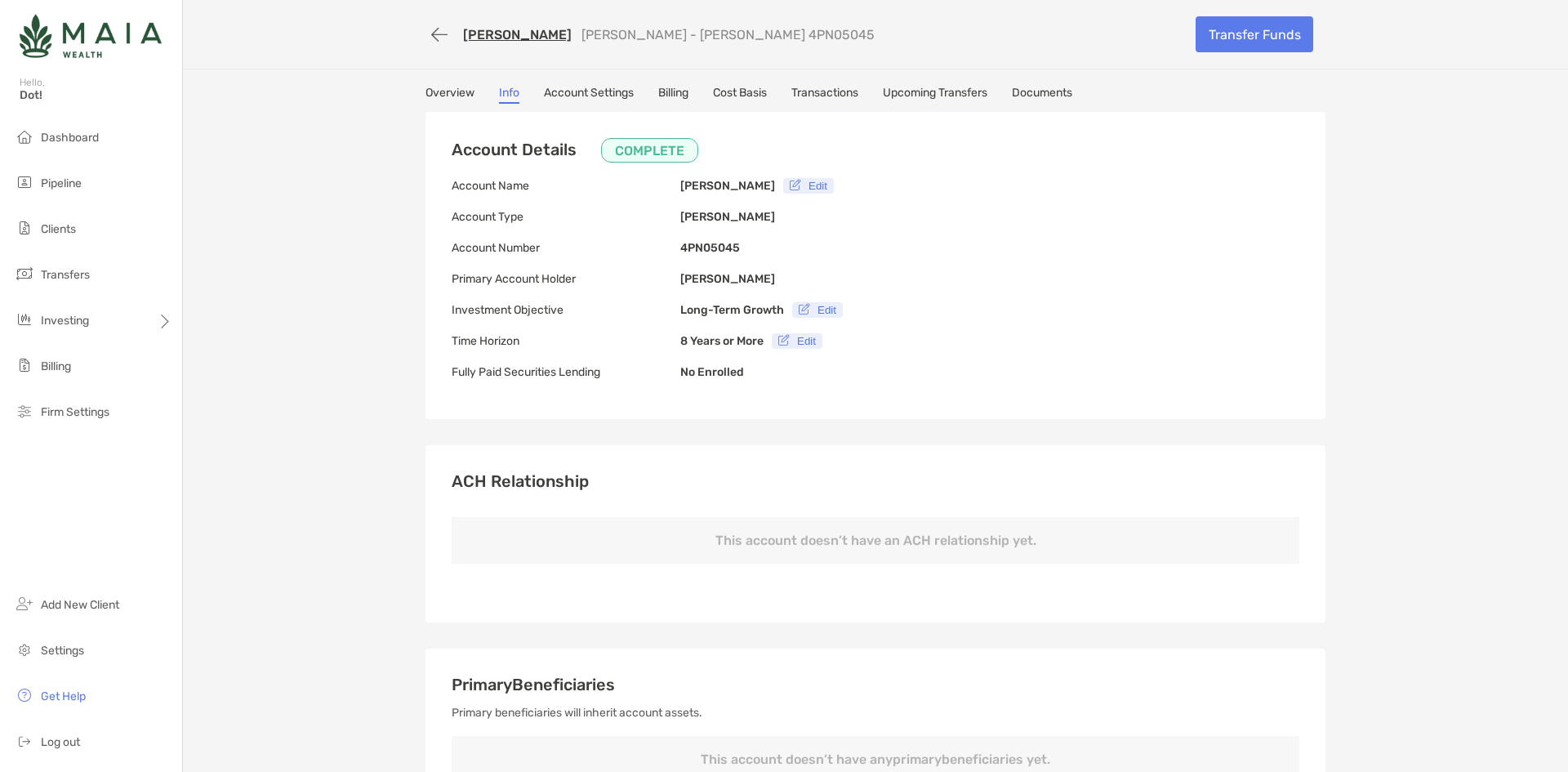
click at [563, 88] on link "Account Settings" at bounding box center [589, 95] width 89 height 18
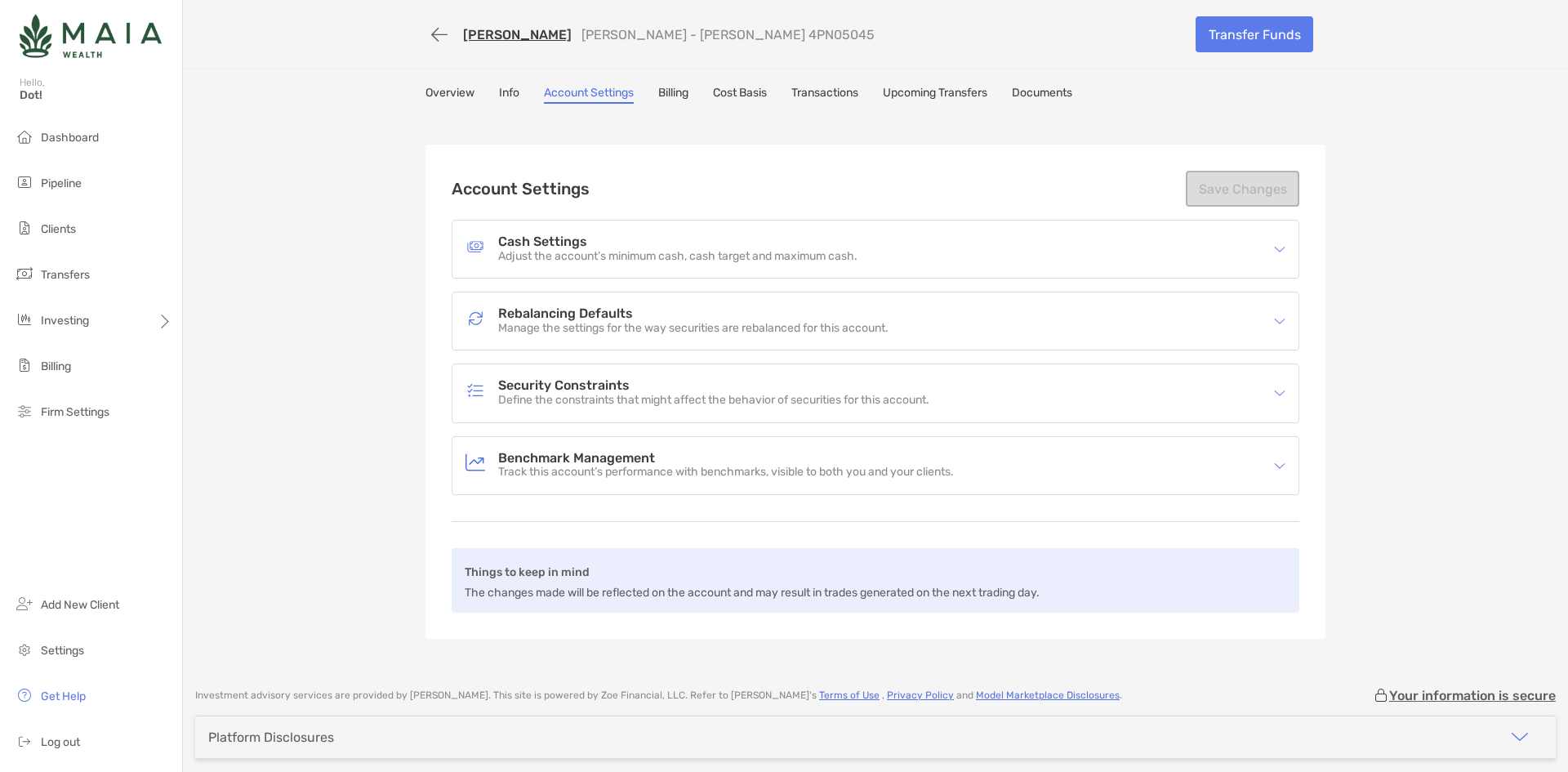
click at [490, 100] on div "Overview Info Account Settings Billing Cost Basis Transactions Upcoming Transfe…" at bounding box center [875, 95] width 900 height 18
click at [499, 90] on link "Info" at bounding box center [510, 95] width 21 height 18
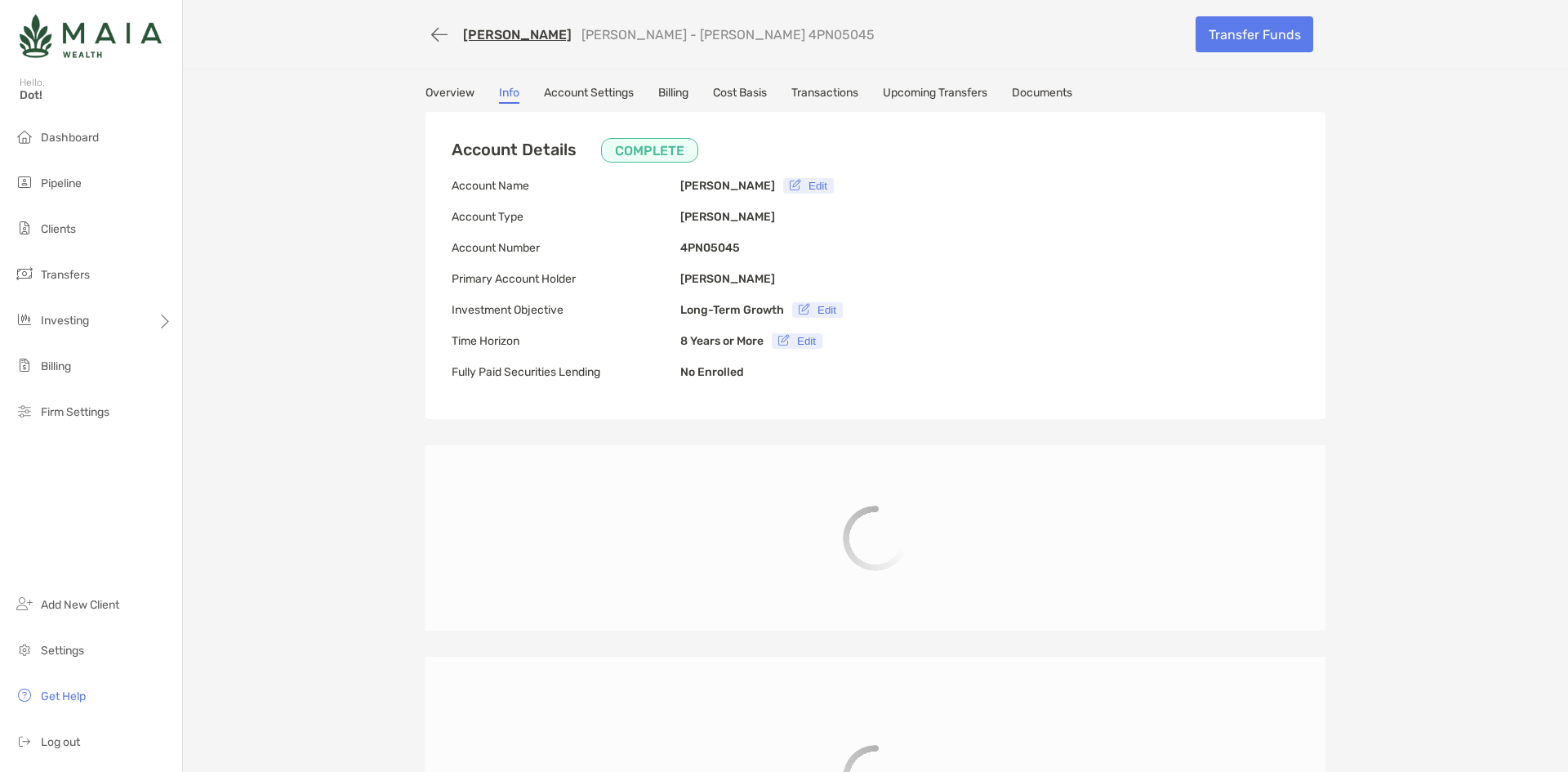
type input "**********"
